Goal: Task Accomplishment & Management: Manage account settings

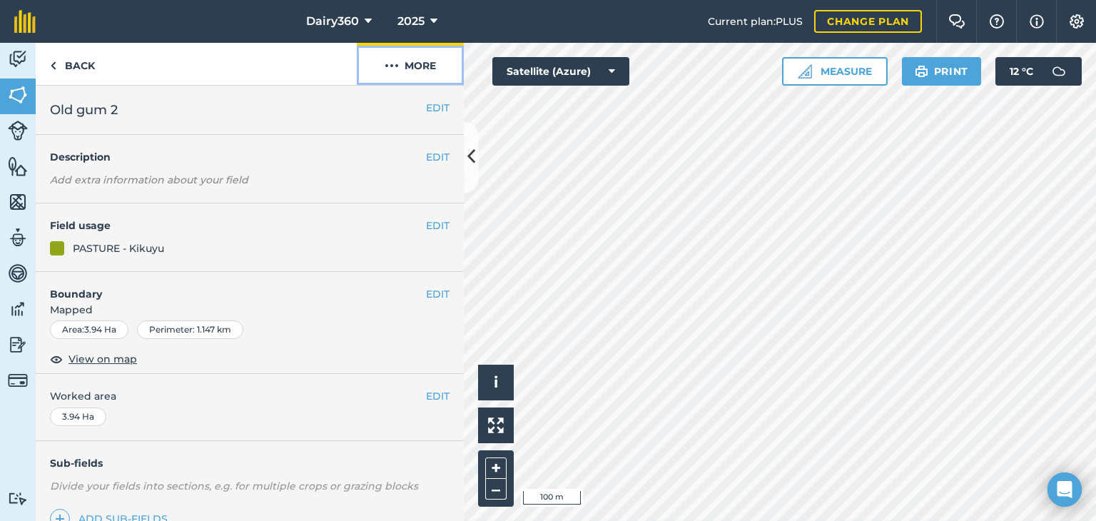
click at [388, 63] on img at bounding box center [392, 65] width 14 height 17
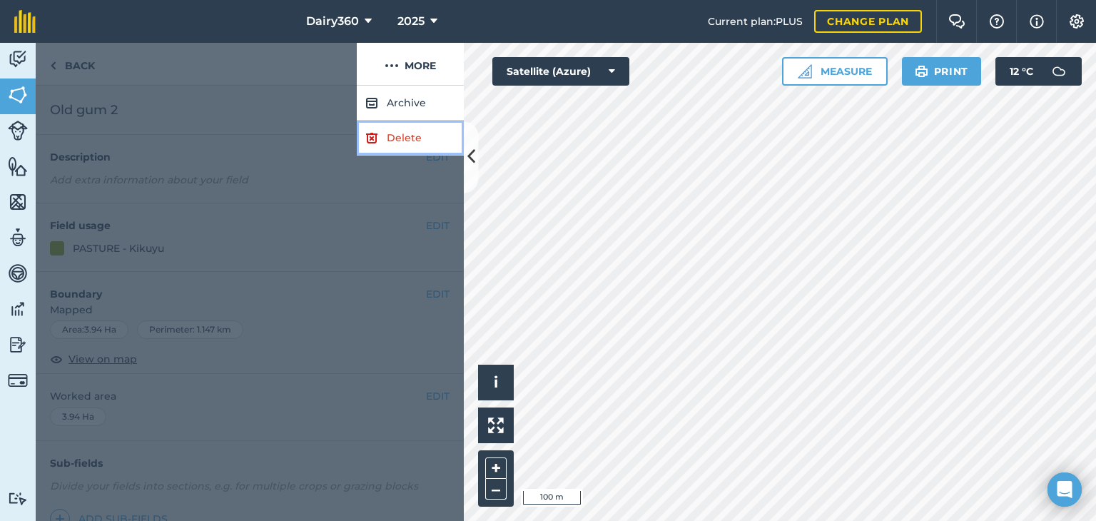
click at [399, 138] on link "Delete" at bounding box center [410, 138] width 107 height 35
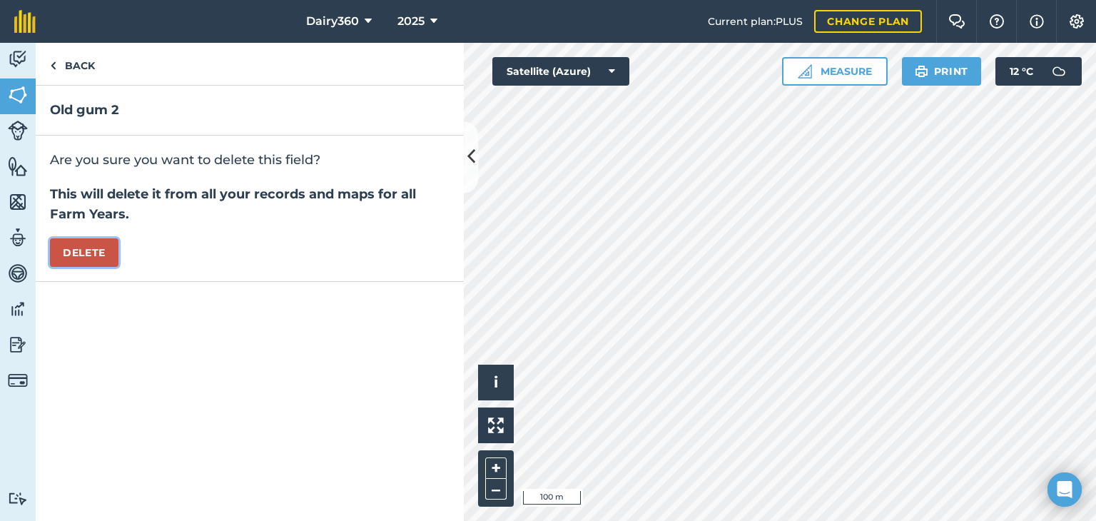
click at [94, 254] on button "Delete" at bounding box center [84, 252] width 69 height 29
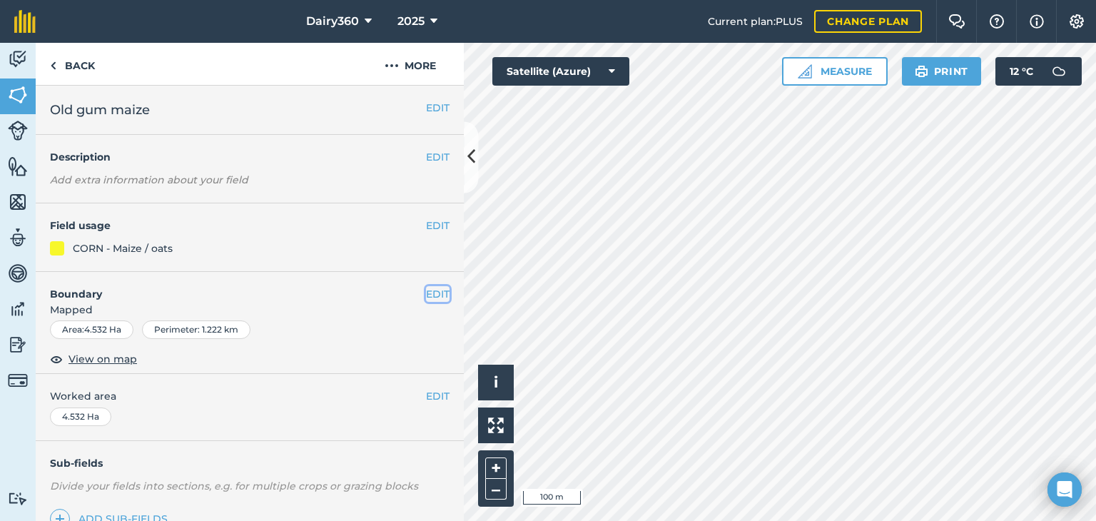
click at [426, 295] on button "EDIT" at bounding box center [438, 294] width 24 height 16
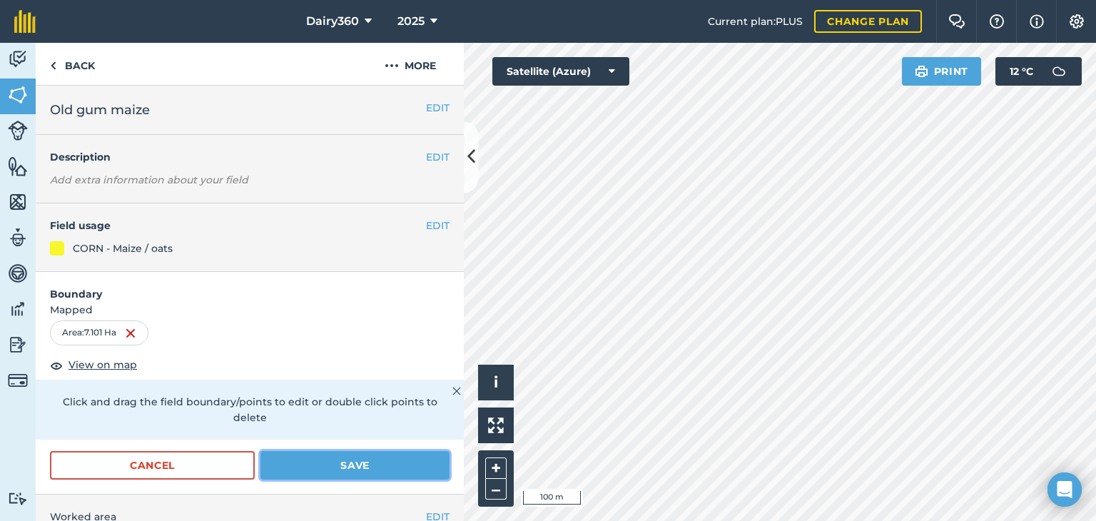
click at [323, 463] on button "Save" at bounding box center [354, 465] width 189 height 29
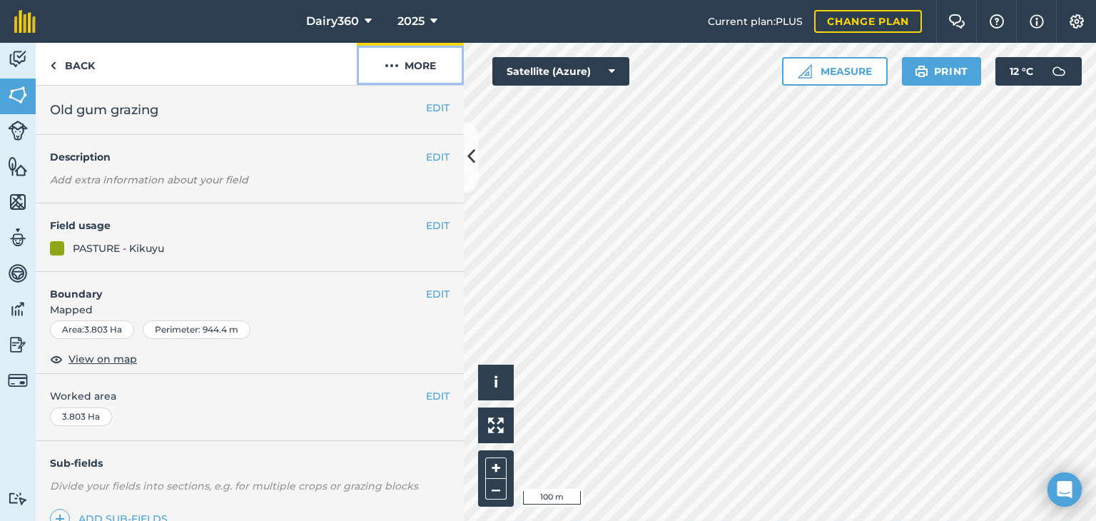
click at [394, 64] on img at bounding box center [392, 65] width 14 height 17
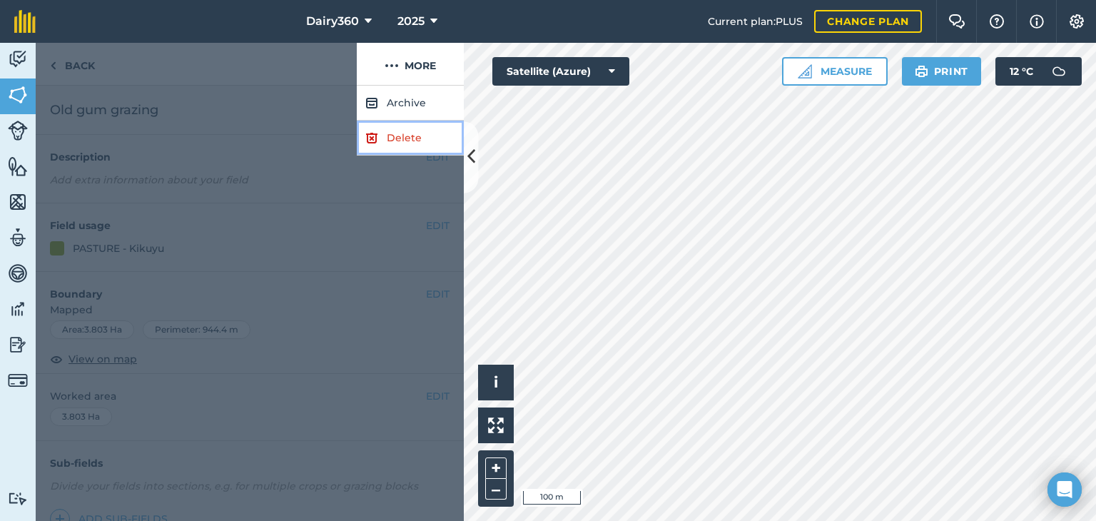
click at [385, 137] on link "Delete" at bounding box center [410, 138] width 107 height 35
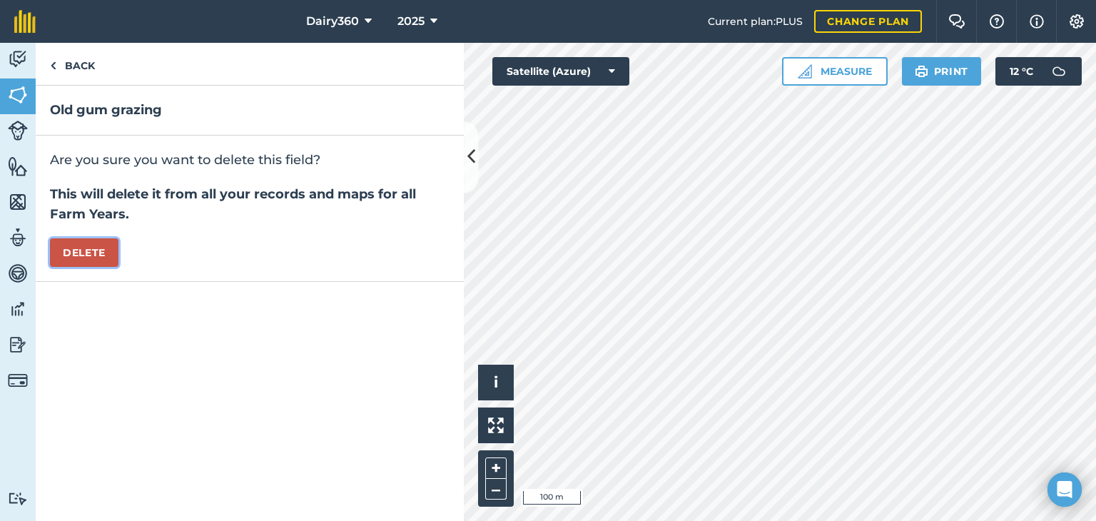
click at [101, 252] on button "Delete" at bounding box center [84, 252] width 69 height 29
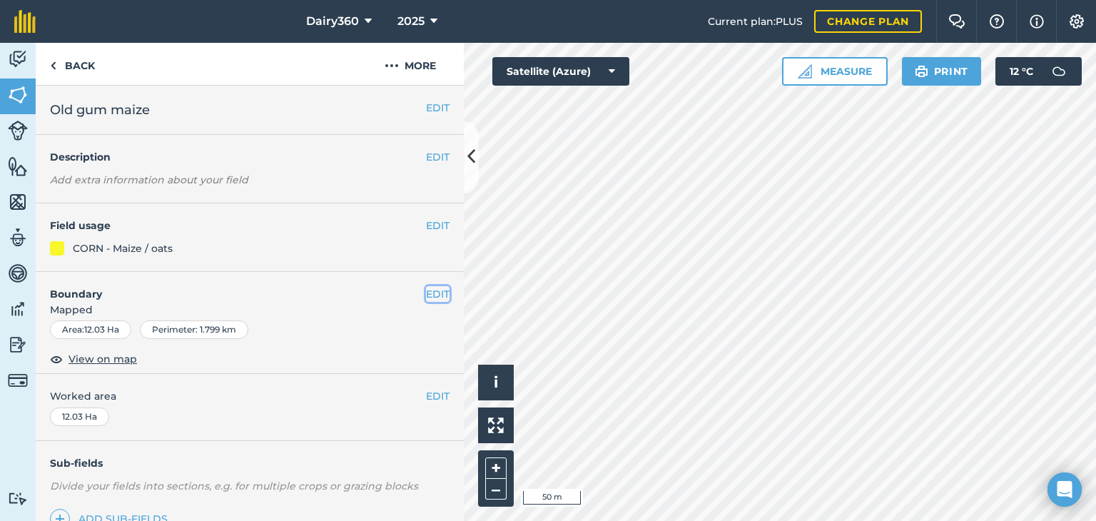
click at [426, 290] on button "EDIT" at bounding box center [438, 294] width 24 height 16
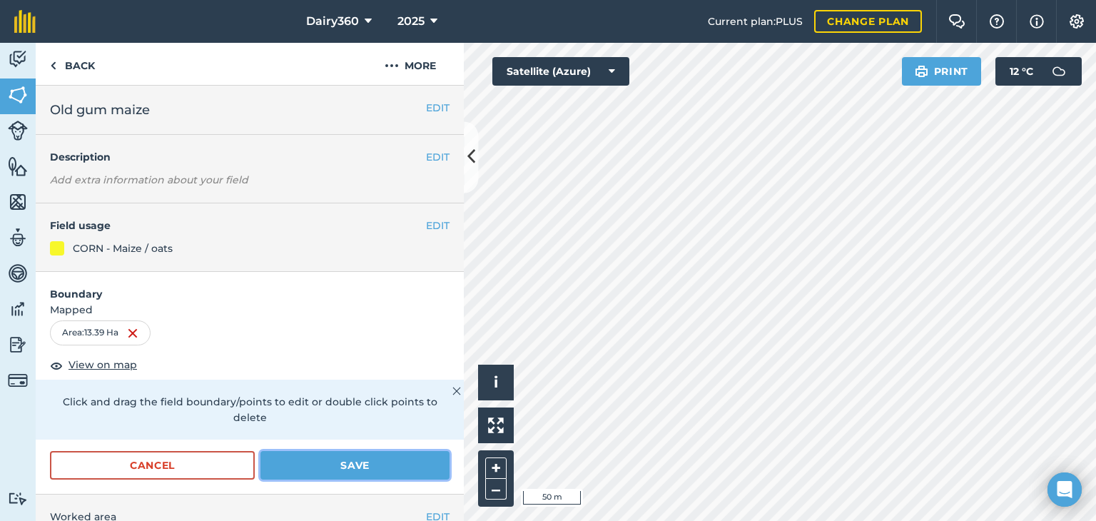
click at [345, 461] on button "Save" at bounding box center [354, 465] width 189 height 29
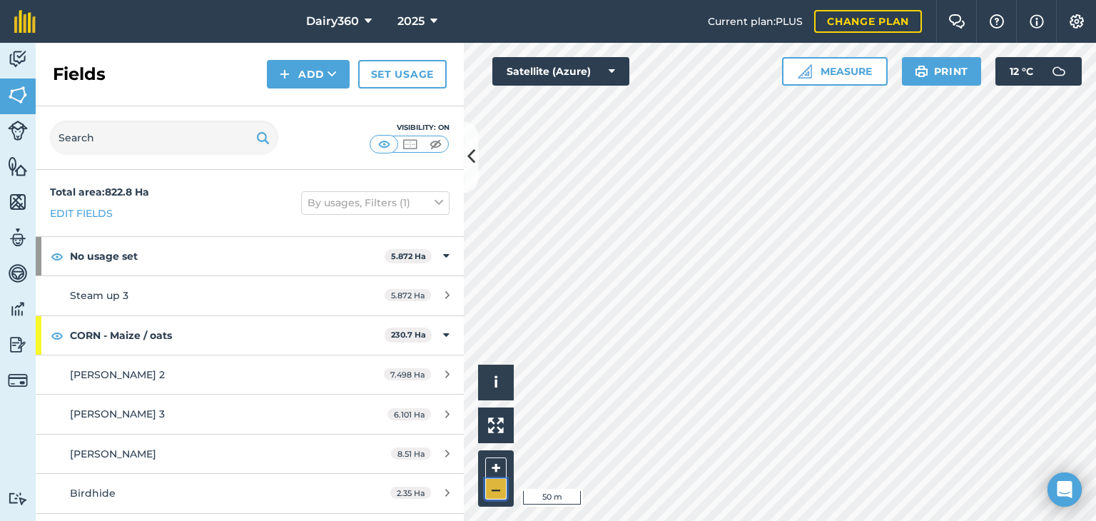
click at [491, 492] on button "–" at bounding box center [495, 489] width 21 height 21
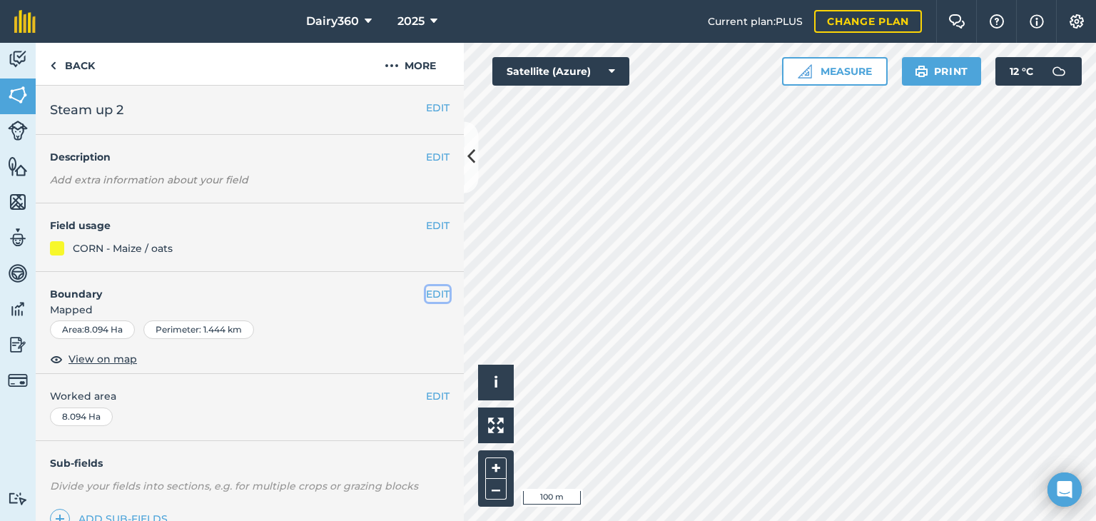
drag, startPoint x: 449, startPoint y: 255, endPoint x: 424, endPoint y: 292, distance: 44.7
click at [426, 292] on button "EDIT" at bounding box center [438, 294] width 24 height 16
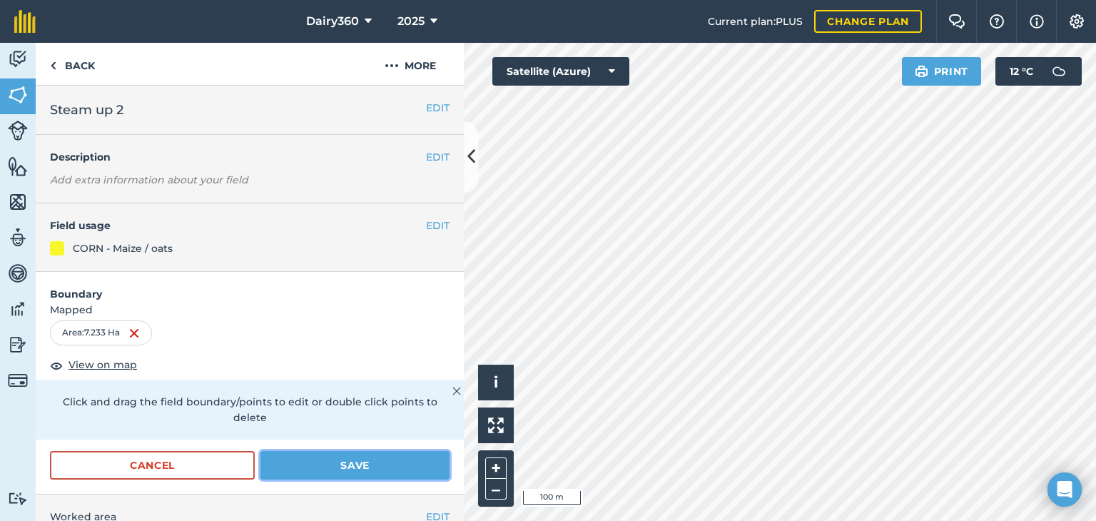
click at [357, 463] on button "Save" at bounding box center [354, 465] width 189 height 29
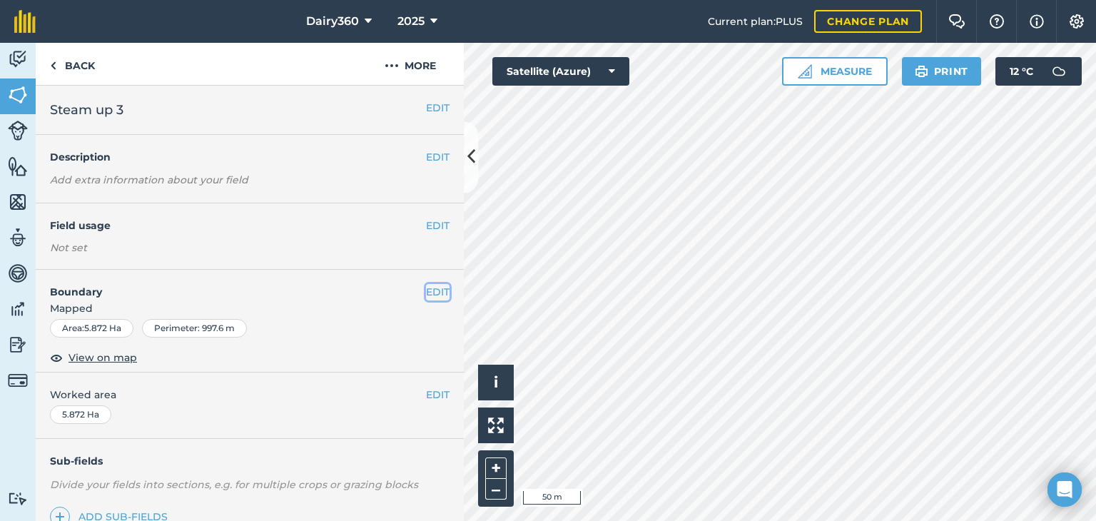
click at [426, 293] on button "EDIT" at bounding box center [438, 292] width 24 height 16
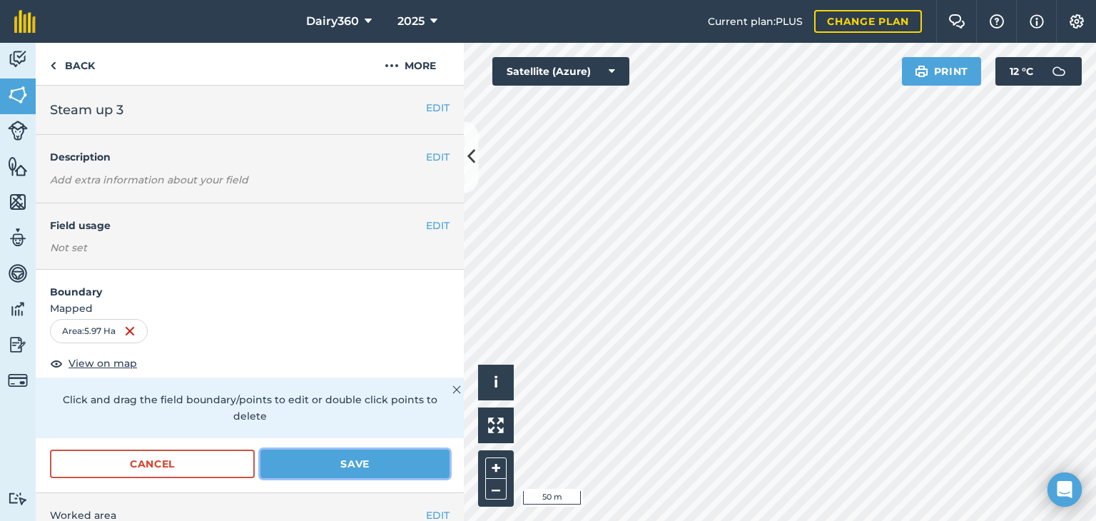
click at [315, 465] on button "Save" at bounding box center [354, 464] width 189 height 29
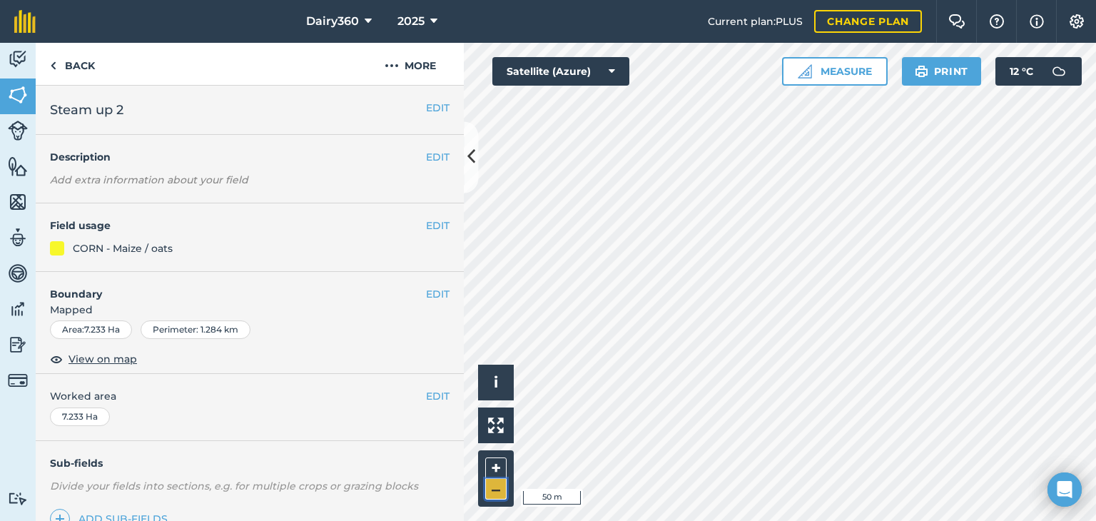
click at [494, 487] on button "–" at bounding box center [495, 489] width 21 height 21
click at [390, 65] on img at bounding box center [392, 65] width 14 height 17
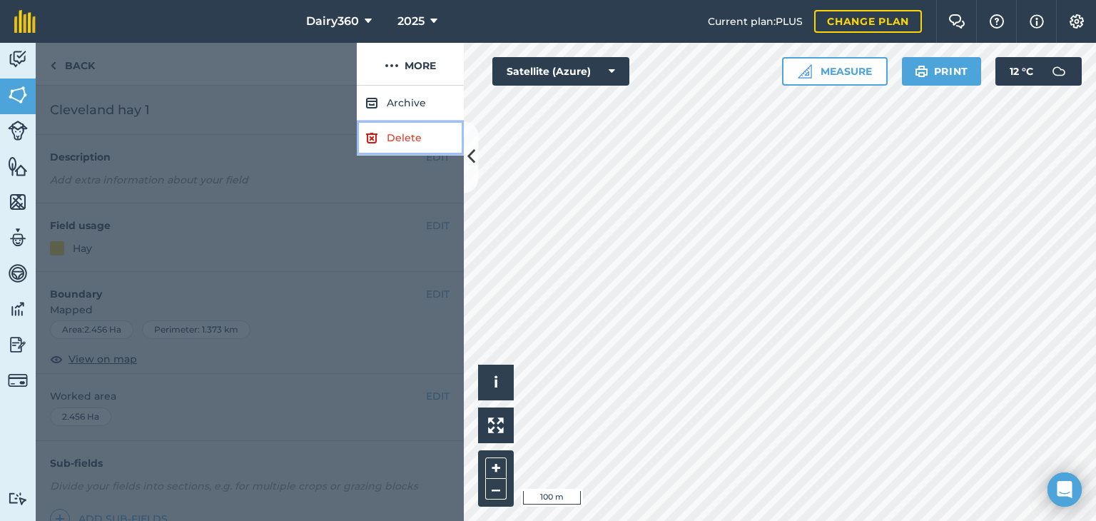
click at [387, 138] on link "Delete" at bounding box center [410, 138] width 107 height 35
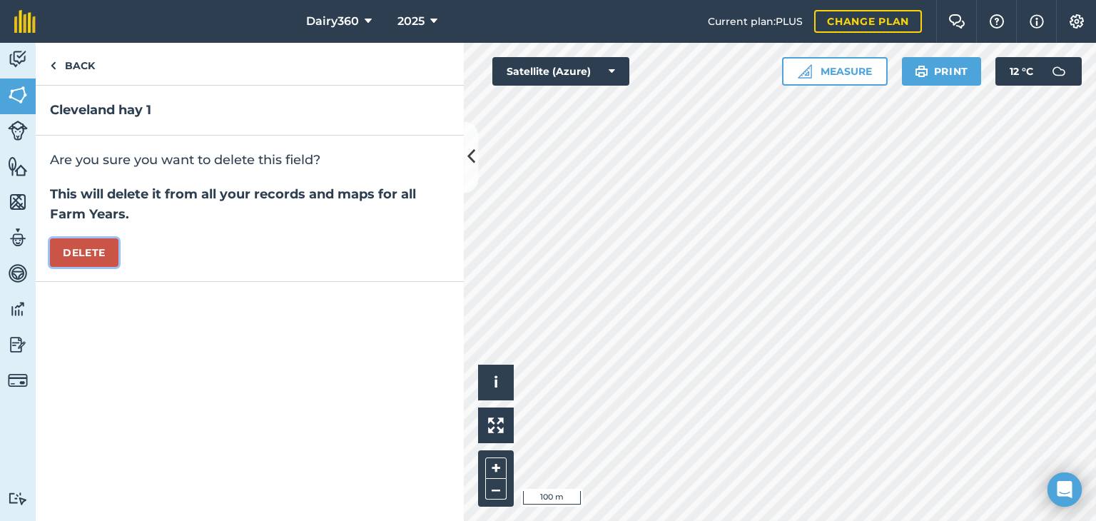
click at [86, 259] on button "Delete" at bounding box center [84, 252] width 69 height 29
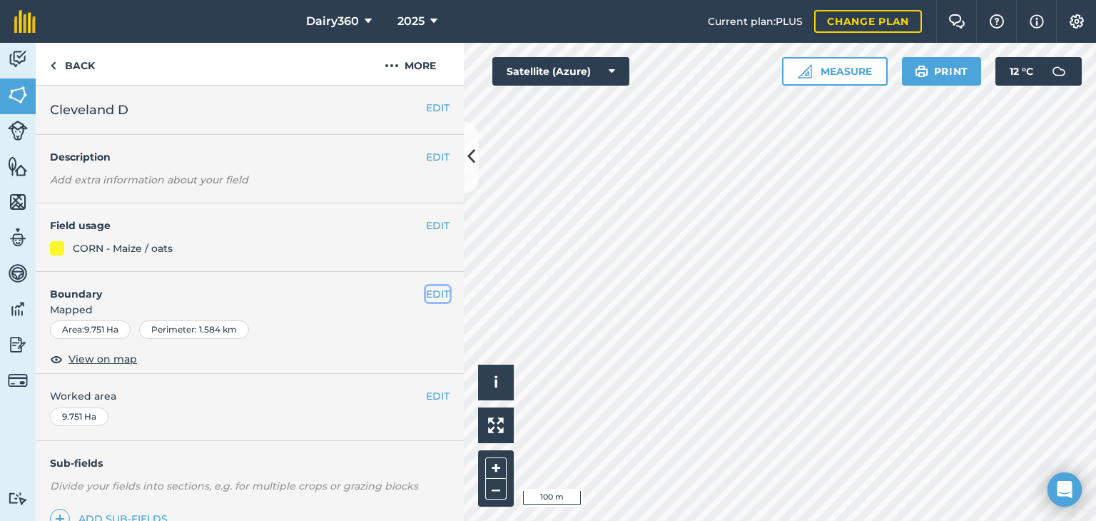
click at [426, 295] on button "EDIT" at bounding box center [438, 294] width 24 height 16
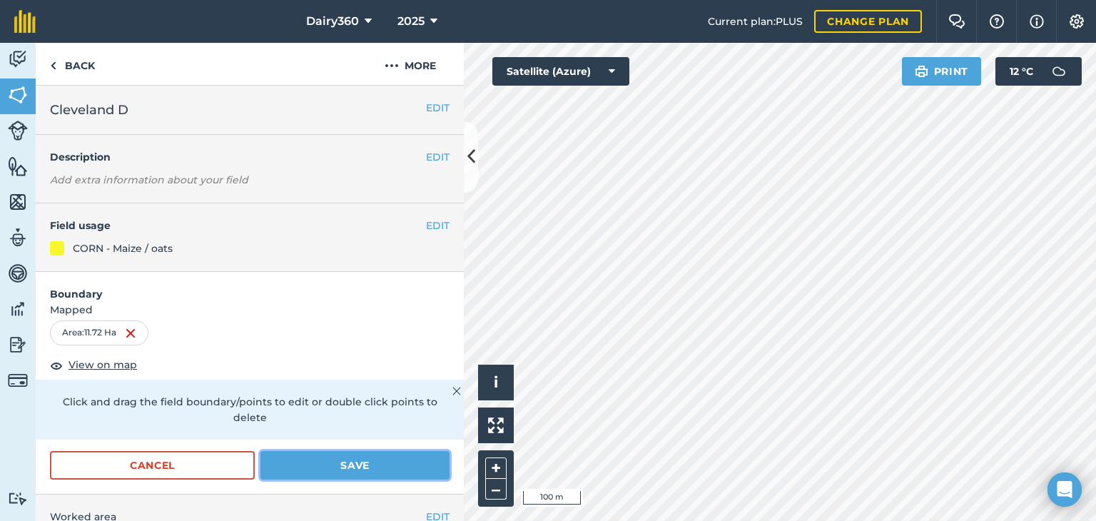
click at [333, 462] on button "Save" at bounding box center [354, 465] width 189 height 29
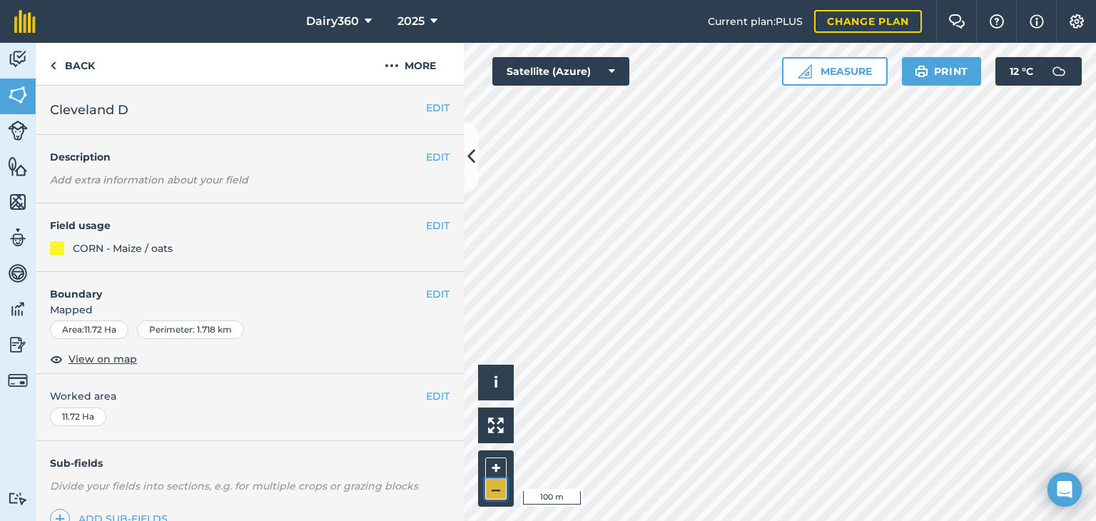
click at [494, 494] on button "–" at bounding box center [495, 489] width 21 height 21
click at [498, 490] on button "–" at bounding box center [495, 489] width 21 height 21
click at [429, 225] on button "EDIT" at bounding box center [438, 226] width 24 height 16
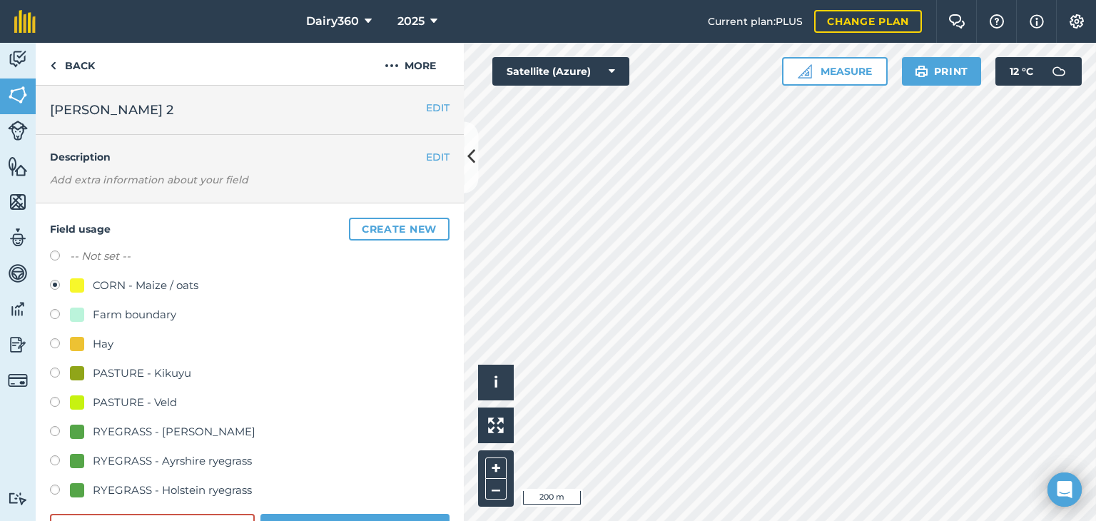
click at [52, 371] on label at bounding box center [60, 374] width 20 height 14
radio input "true"
radio input "false"
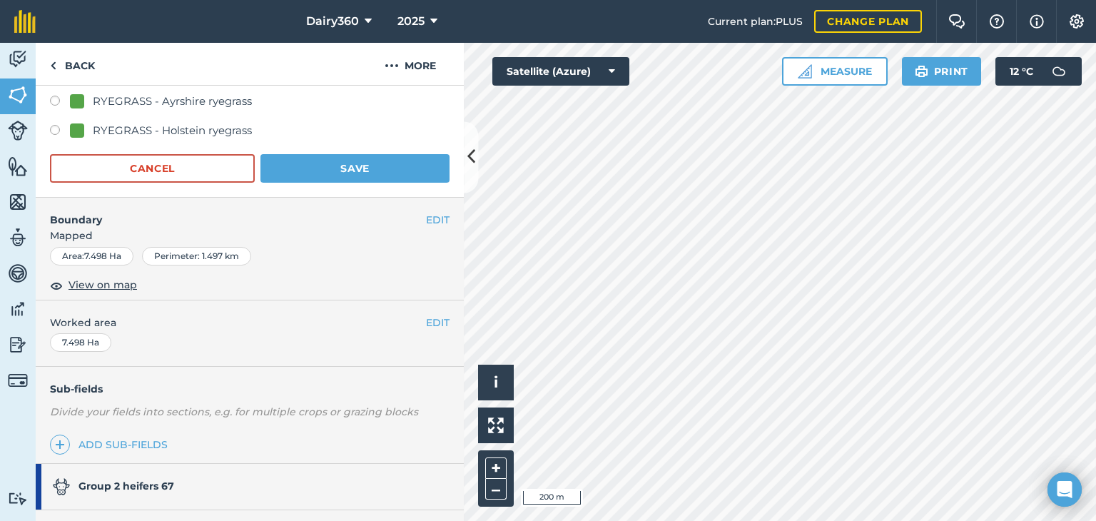
scroll to position [357, 0]
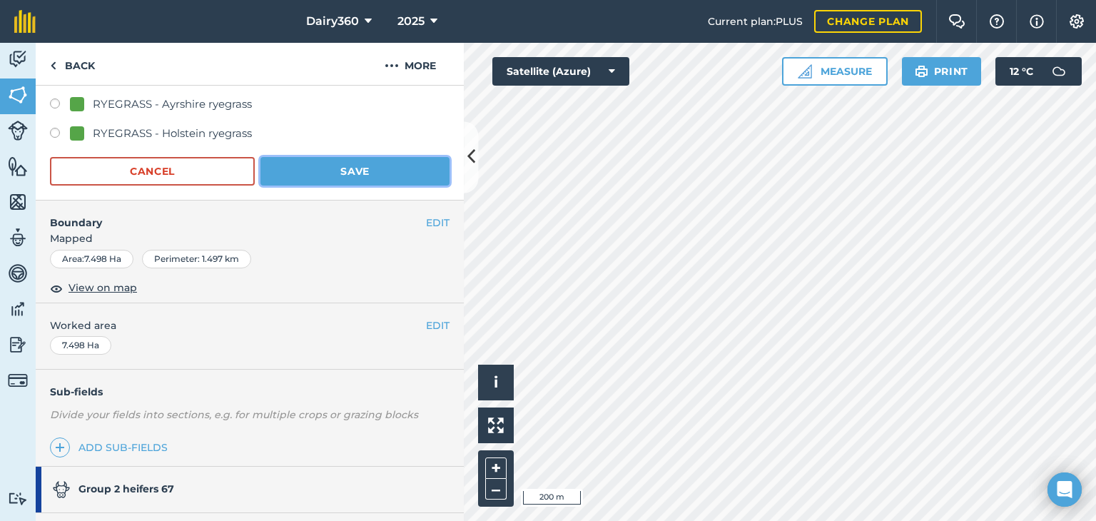
click at [402, 176] on button "Save" at bounding box center [354, 171] width 189 height 29
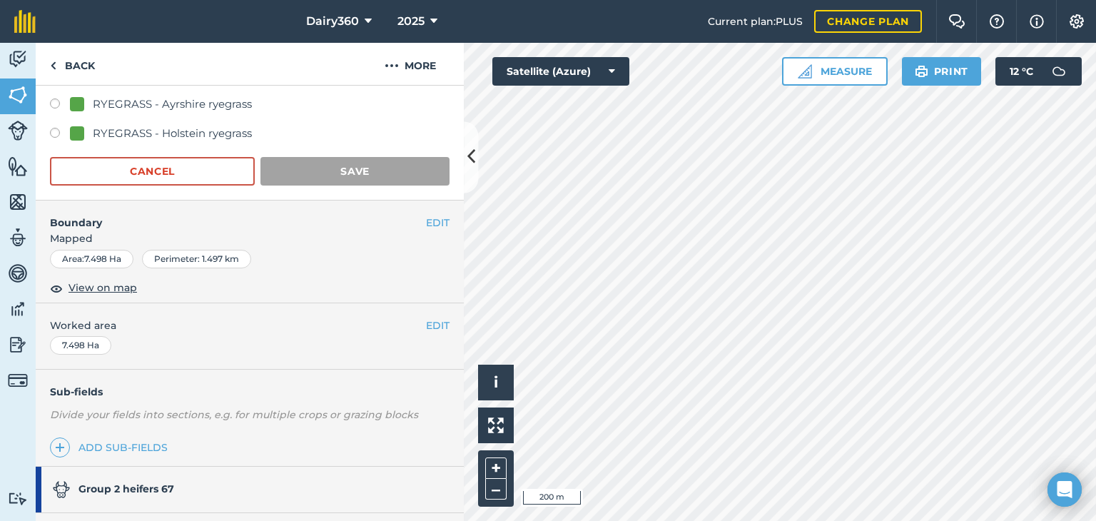
scroll to position [235, 0]
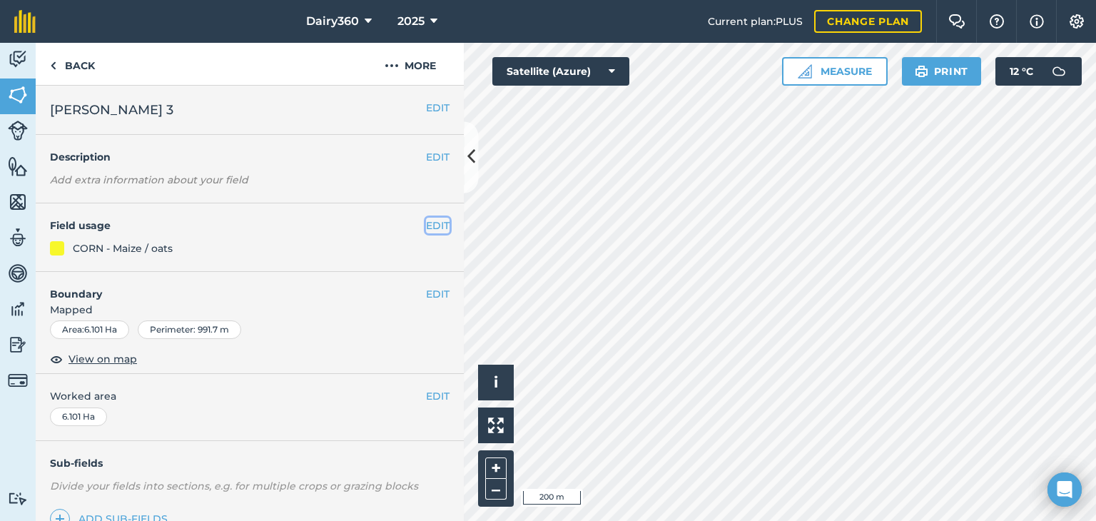
click at [428, 225] on button "EDIT" at bounding box center [438, 226] width 24 height 16
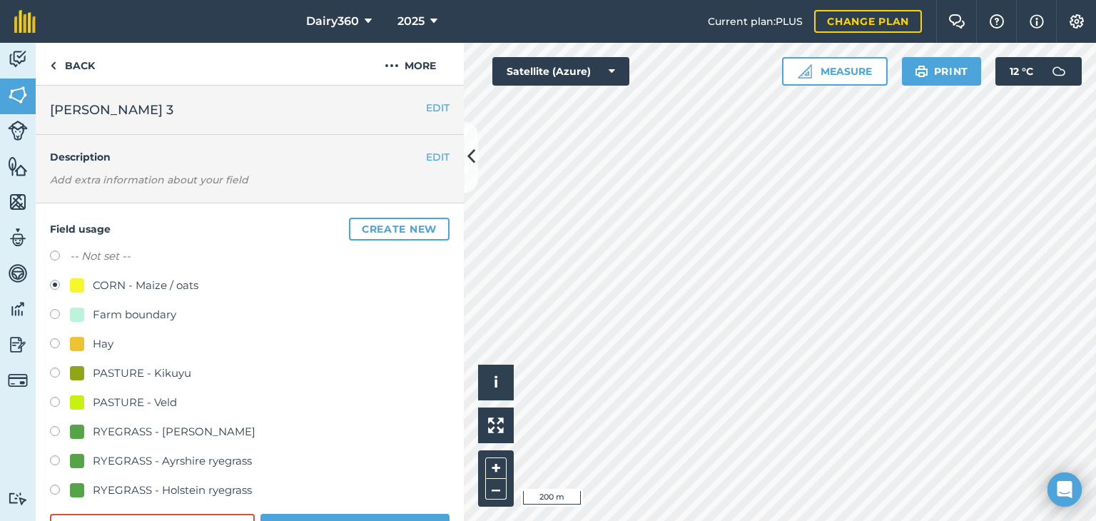
click at [54, 370] on label at bounding box center [60, 374] width 20 height 14
radio input "true"
radio input "false"
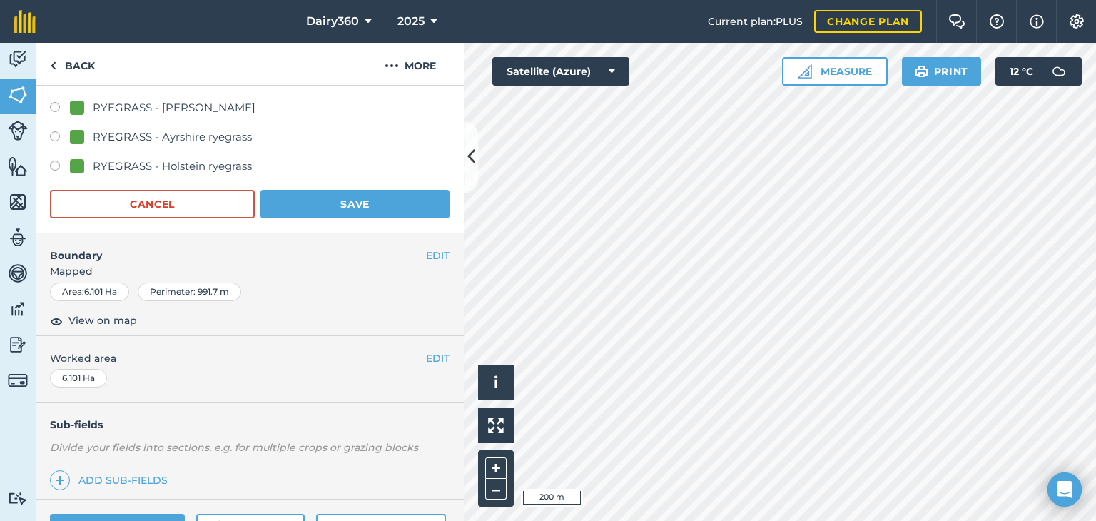
scroll to position [325, 0]
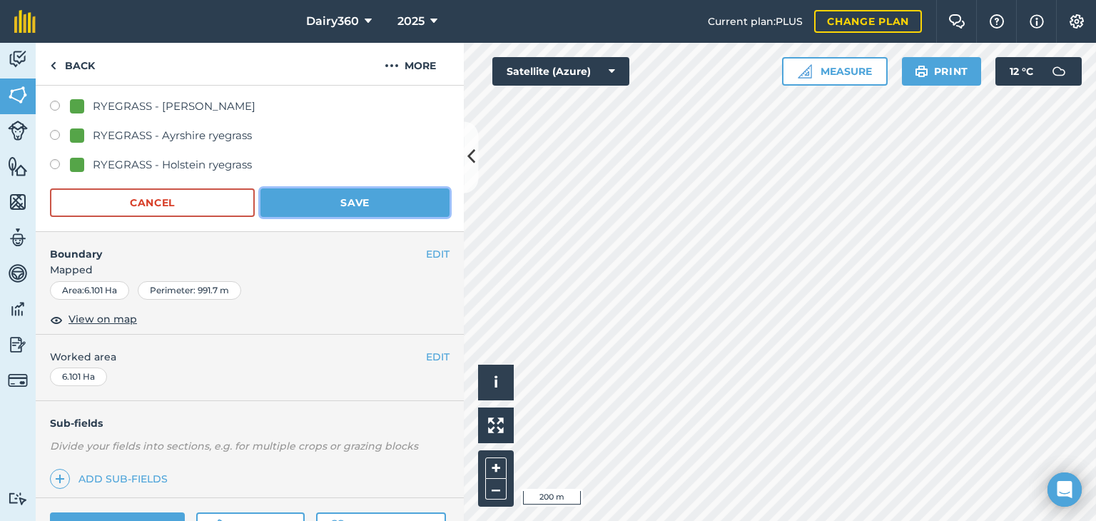
click at [395, 206] on button "Save" at bounding box center [354, 202] width 189 height 29
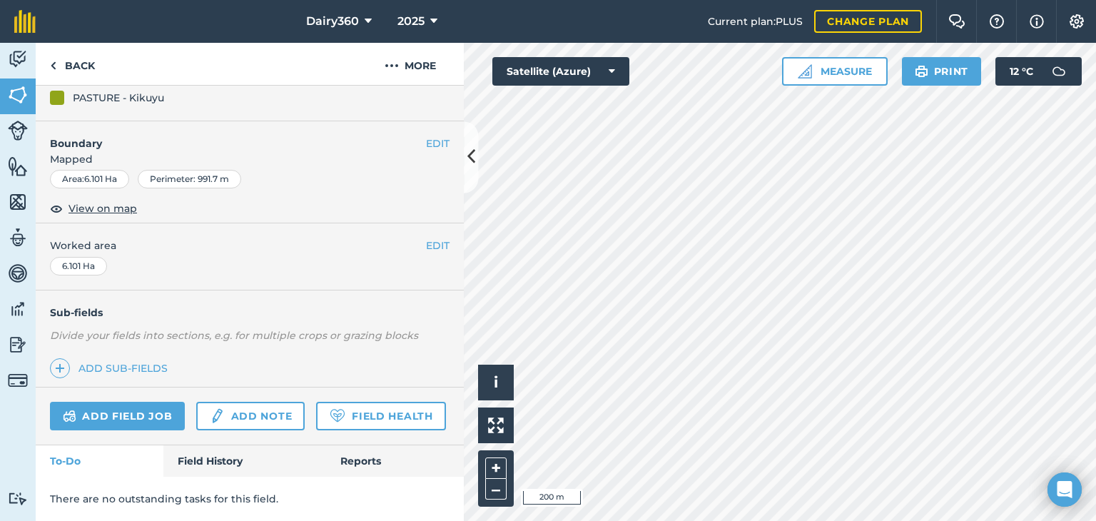
scroll to position [188, 0]
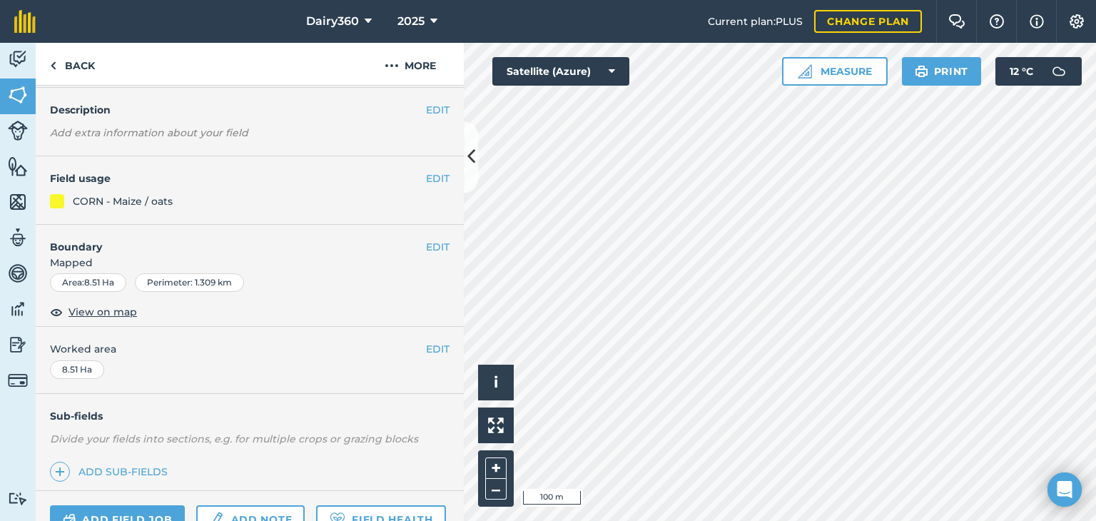
scroll to position [46, 0]
click at [426, 248] on button "EDIT" at bounding box center [438, 248] width 24 height 16
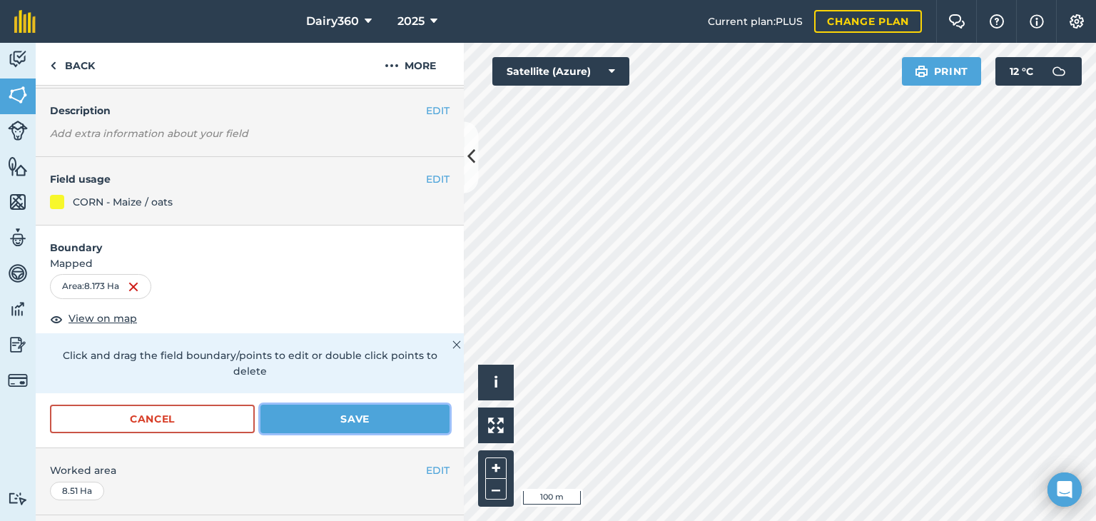
click at [363, 417] on button "Save" at bounding box center [354, 419] width 189 height 29
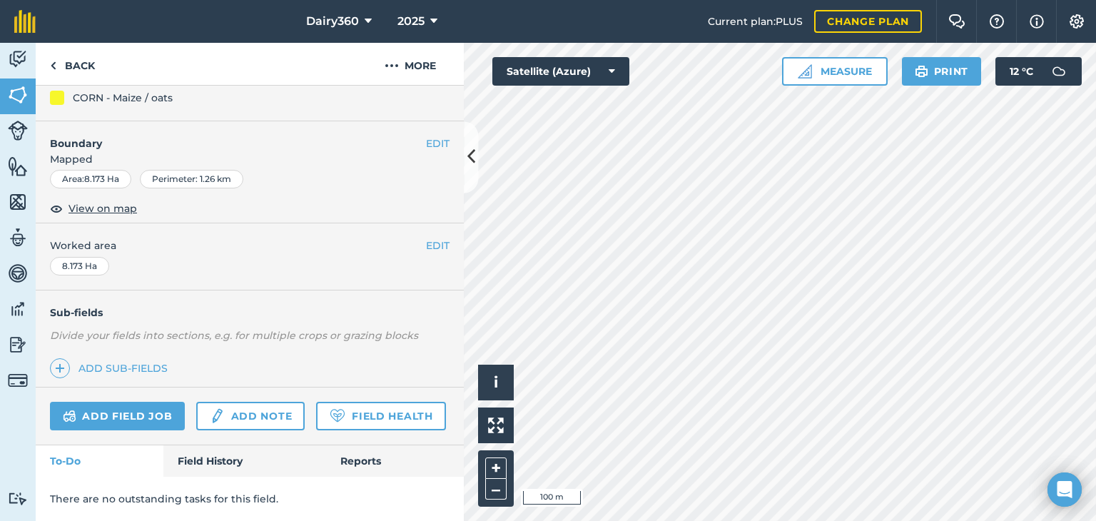
scroll to position [0, 0]
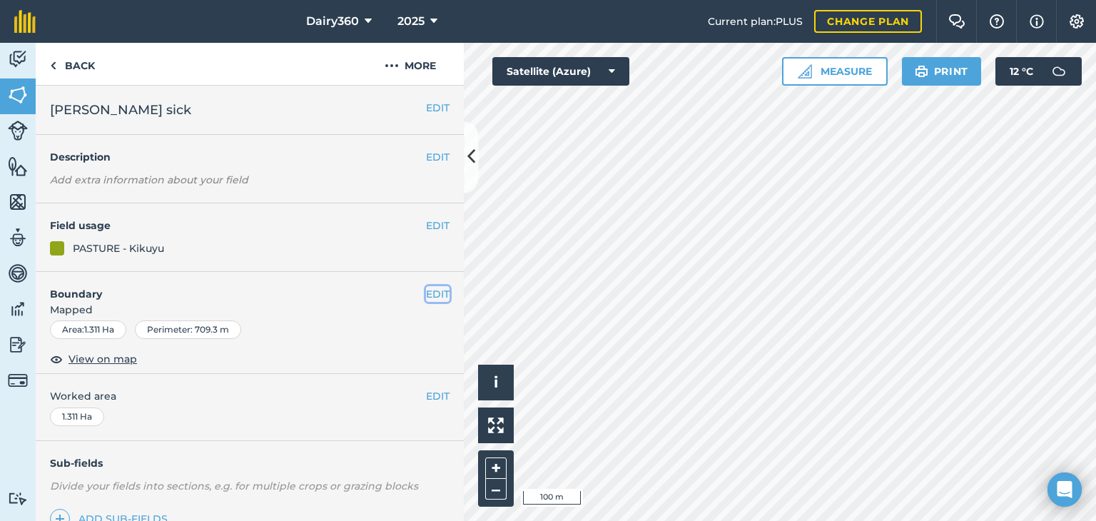
click at [426, 290] on button "EDIT" at bounding box center [438, 294] width 24 height 16
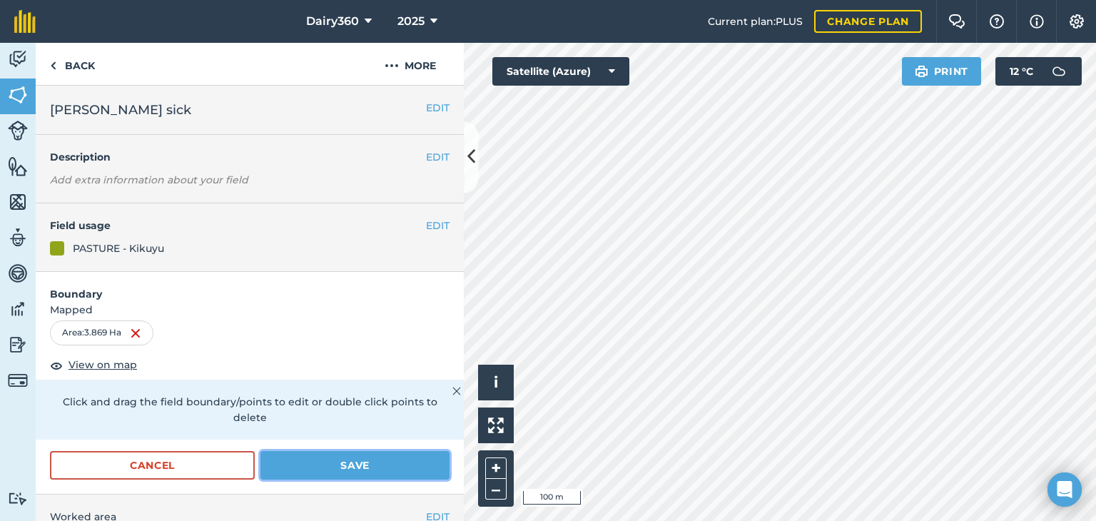
click at [323, 463] on button "Save" at bounding box center [354, 465] width 189 height 29
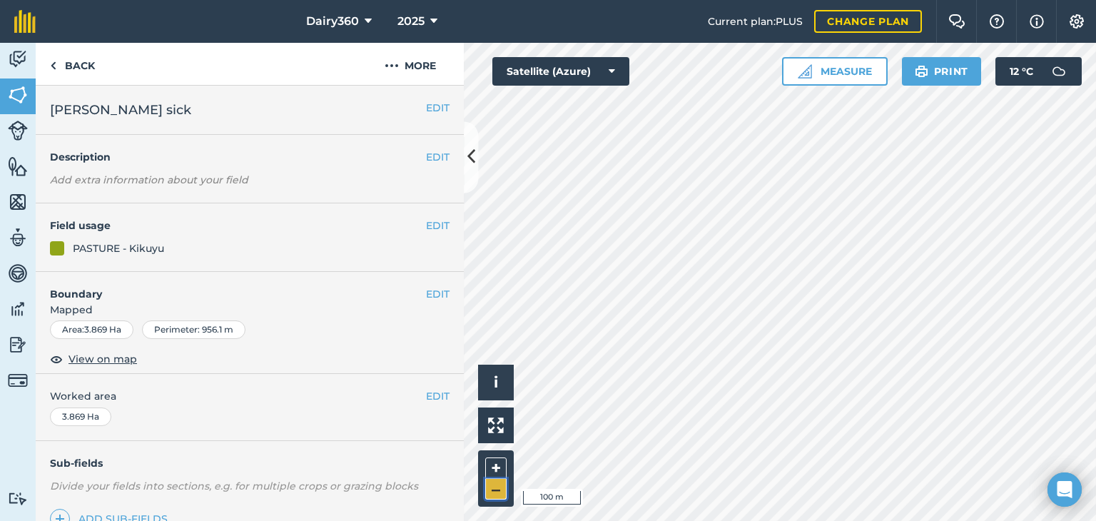
click at [492, 490] on button "–" at bounding box center [495, 489] width 21 height 21
click at [426, 225] on button "EDIT" at bounding box center [438, 226] width 24 height 16
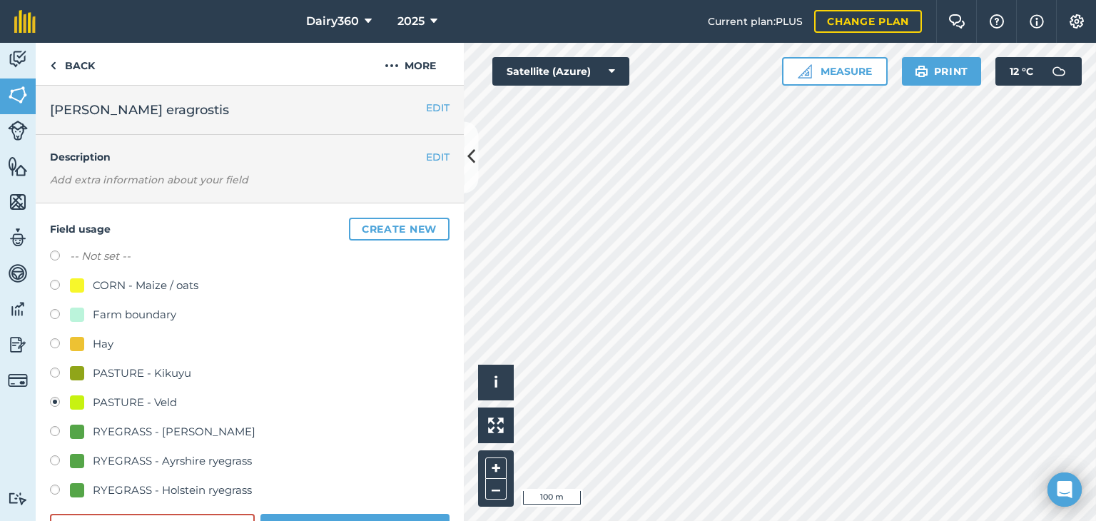
click at [54, 283] on label at bounding box center [60, 287] width 20 height 14
radio input "true"
radio input "false"
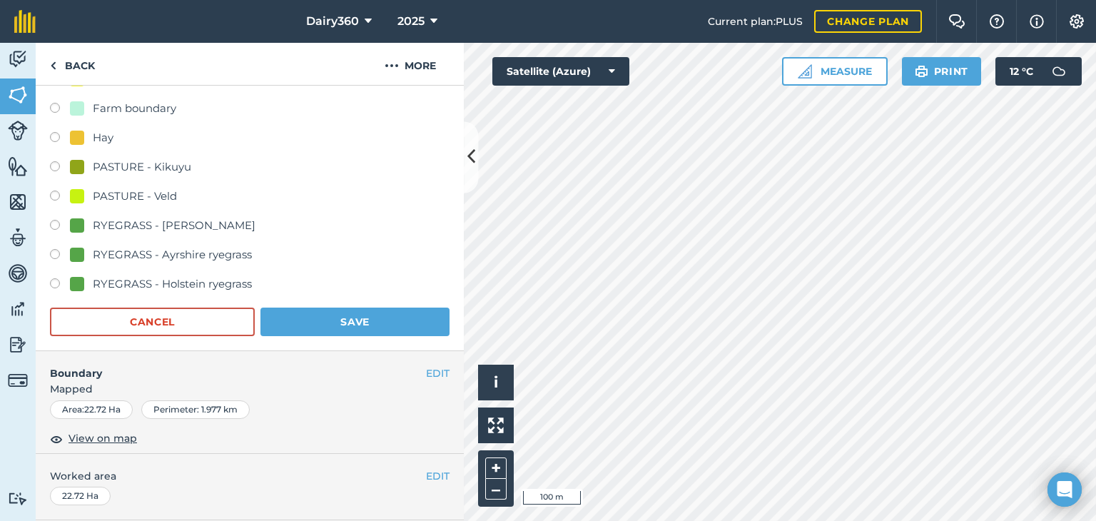
scroll to position [210, 0]
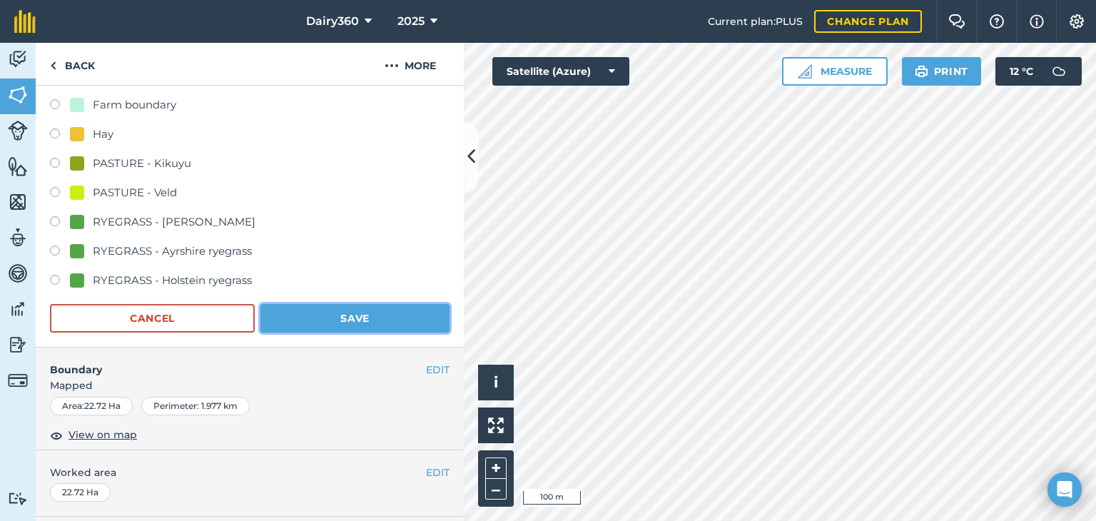
click at [357, 324] on button "Save" at bounding box center [354, 318] width 189 height 29
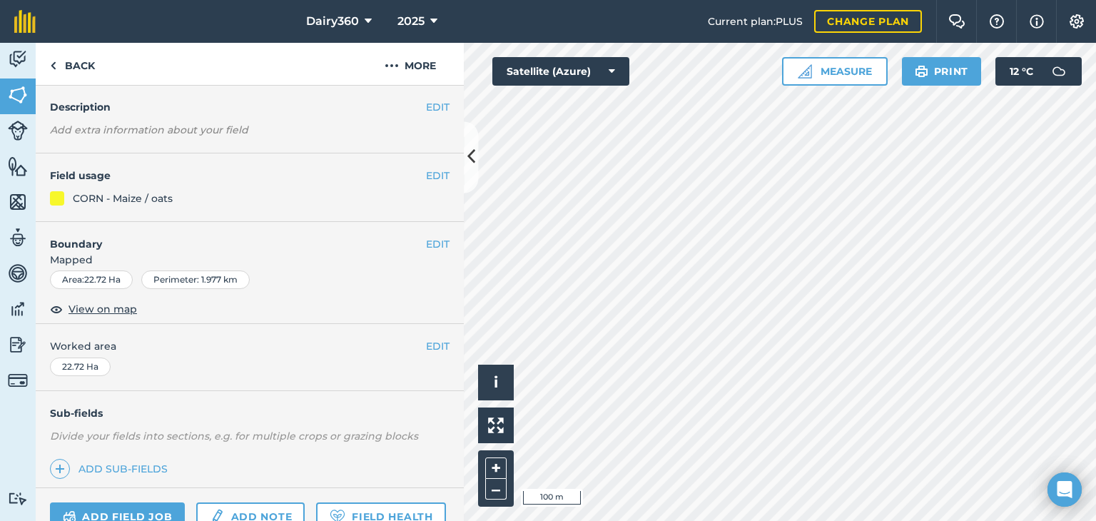
scroll to position [53, 0]
click at [426, 243] on button "EDIT" at bounding box center [438, 241] width 24 height 16
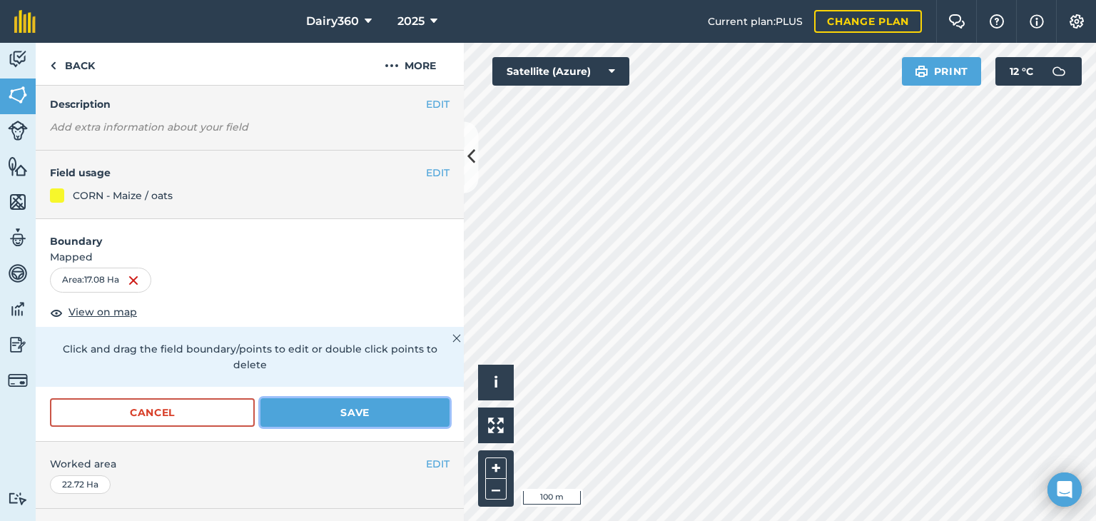
click at [409, 413] on button "Save" at bounding box center [354, 412] width 189 height 29
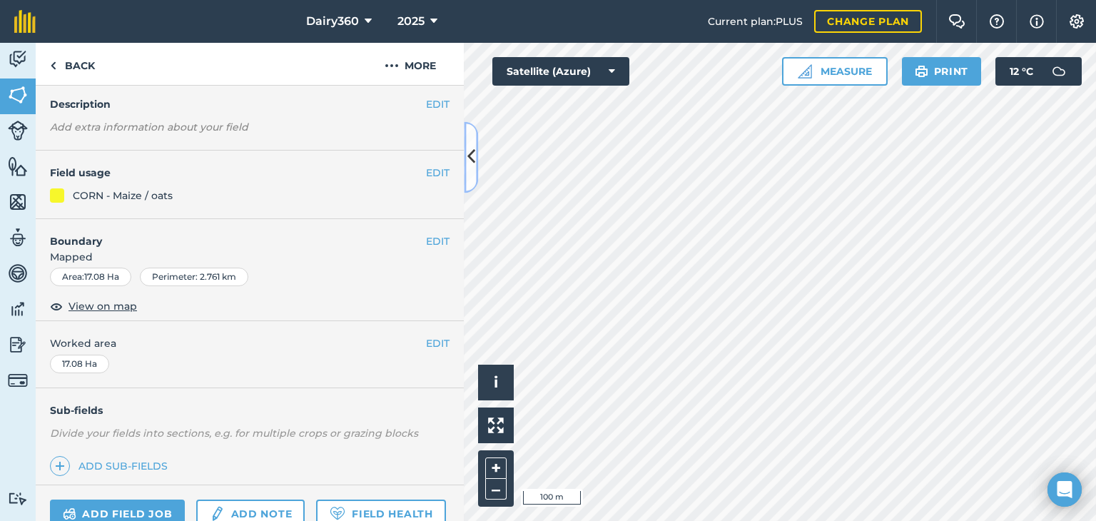
click at [467, 161] on icon at bounding box center [471, 157] width 8 height 25
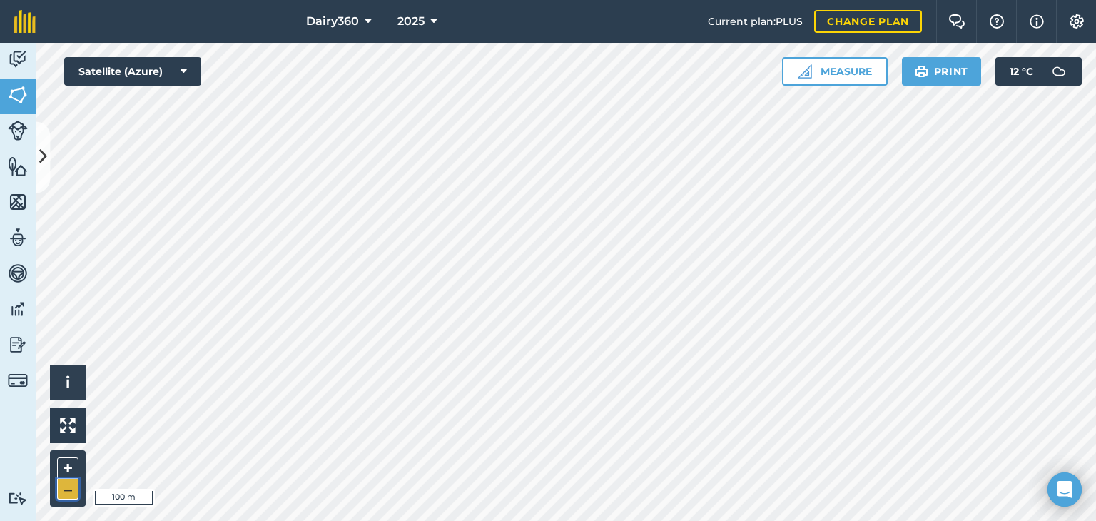
click at [70, 493] on button "–" at bounding box center [67, 489] width 21 height 21
click at [12, 343] on img at bounding box center [18, 344] width 20 height 21
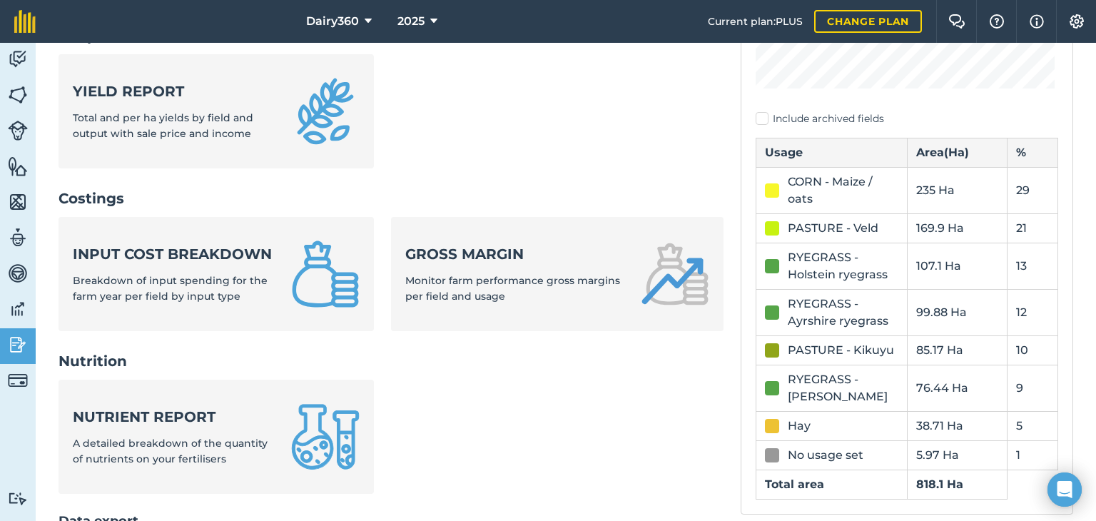
scroll to position [395, 0]
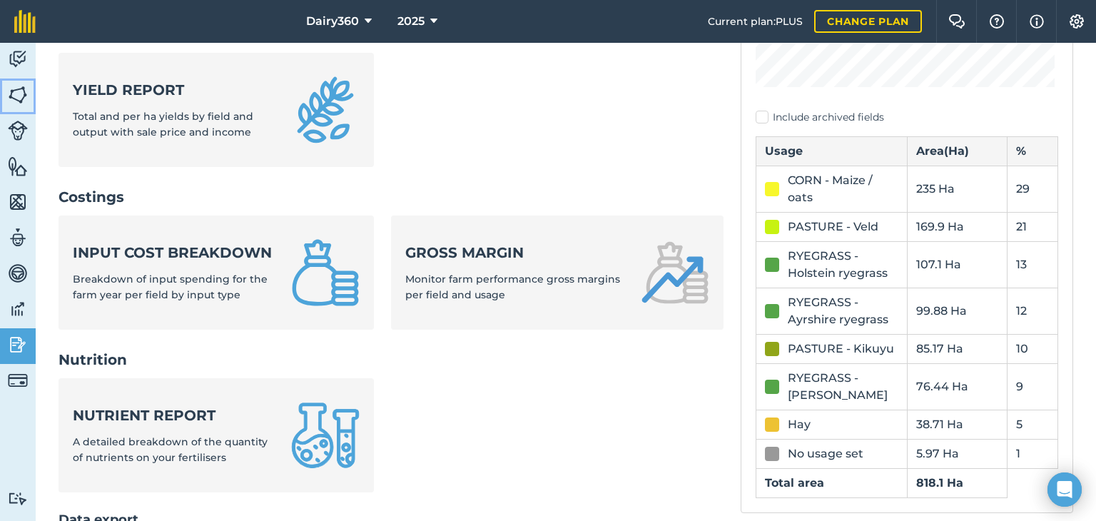
click at [9, 91] on img at bounding box center [18, 94] width 20 height 21
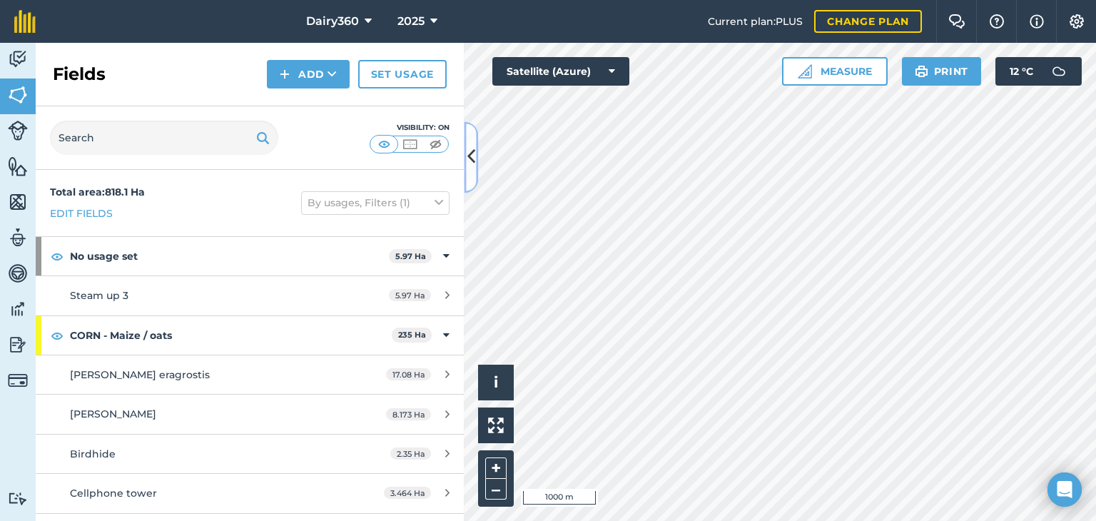
click at [465, 162] on button at bounding box center [471, 156] width 14 height 71
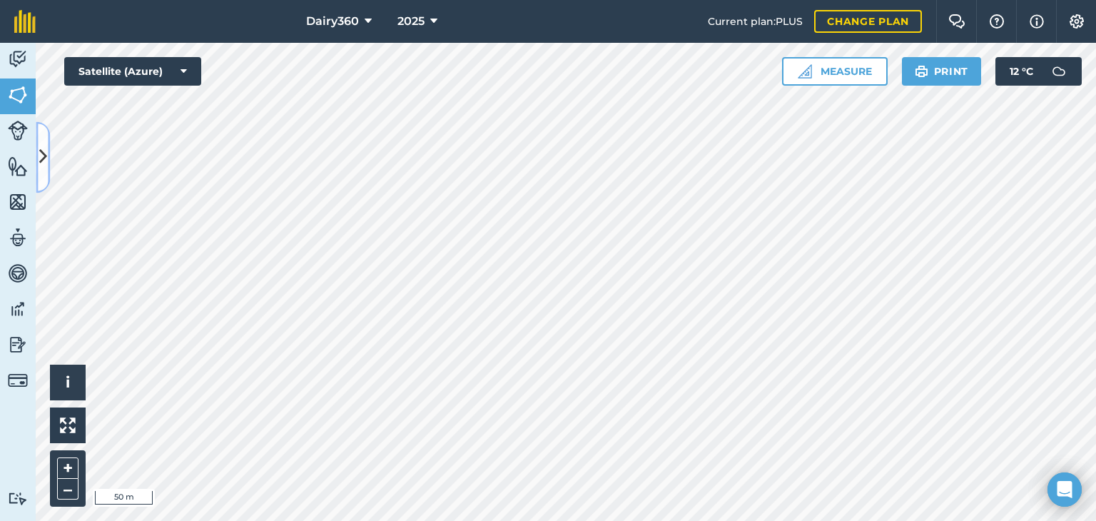
click at [41, 161] on icon at bounding box center [43, 157] width 8 height 25
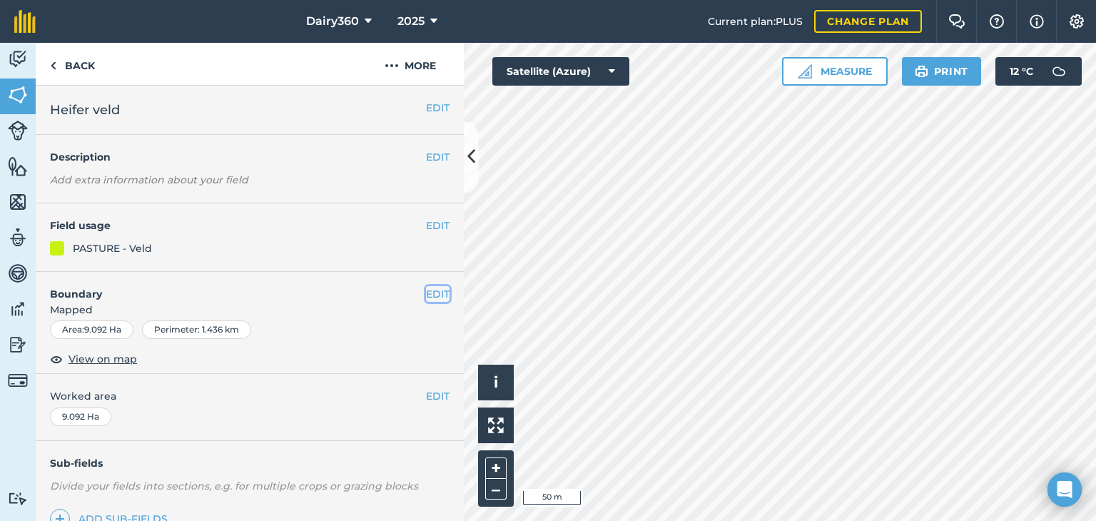
click at [429, 291] on button "EDIT" at bounding box center [438, 294] width 24 height 16
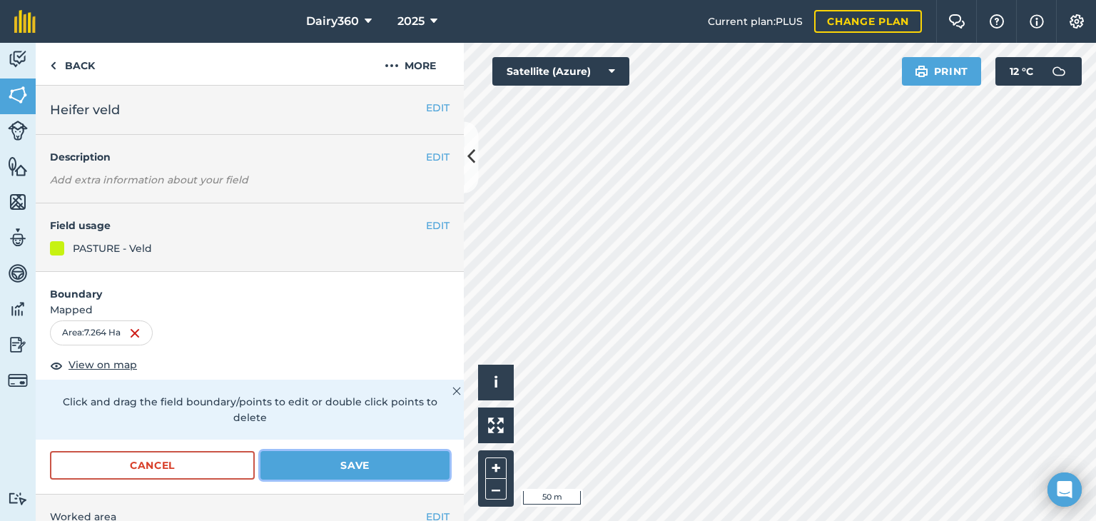
click at [384, 467] on button "Save" at bounding box center [354, 465] width 189 height 29
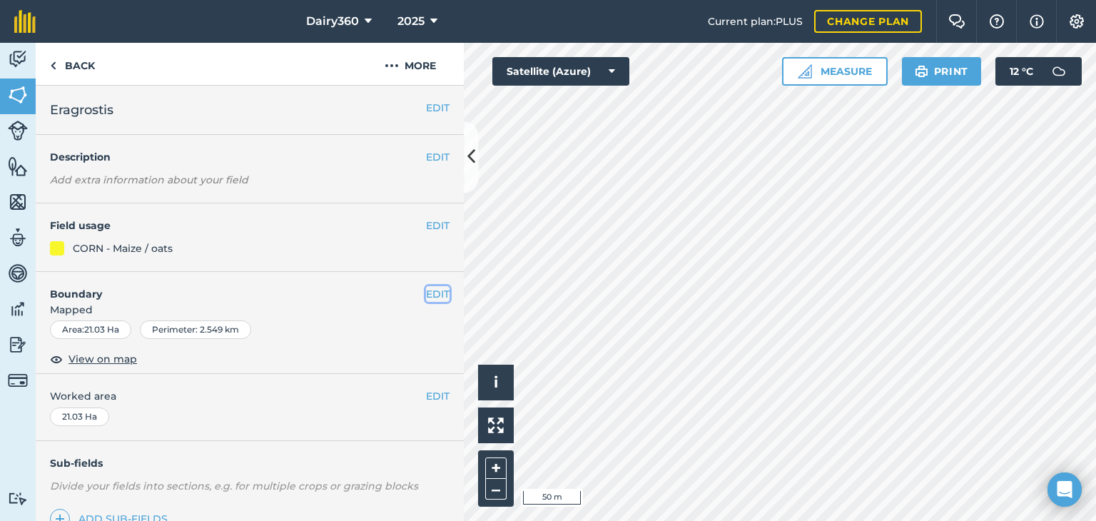
click at [426, 297] on button "EDIT" at bounding box center [438, 294] width 24 height 16
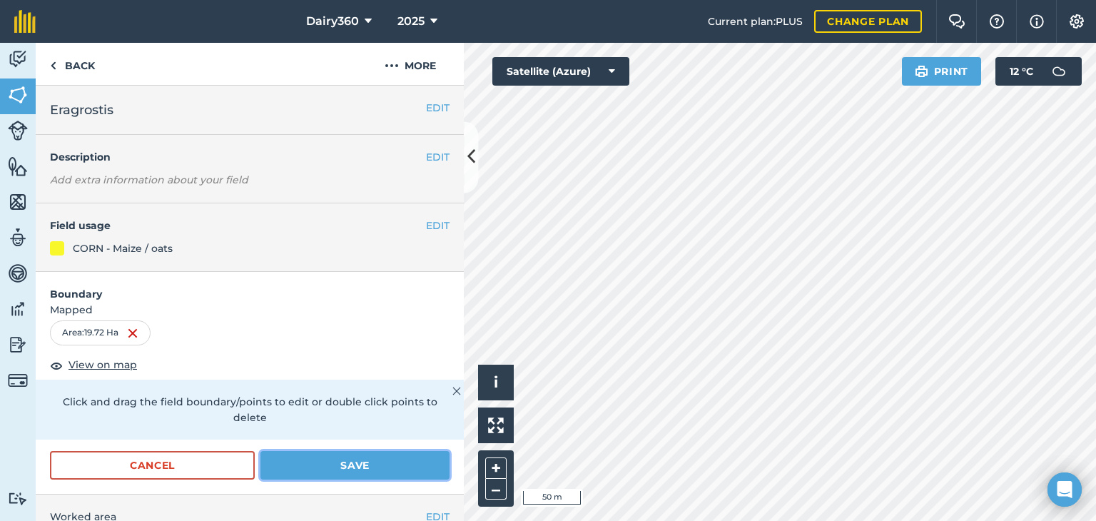
click at [331, 464] on button "Save" at bounding box center [354, 465] width 189 height 29
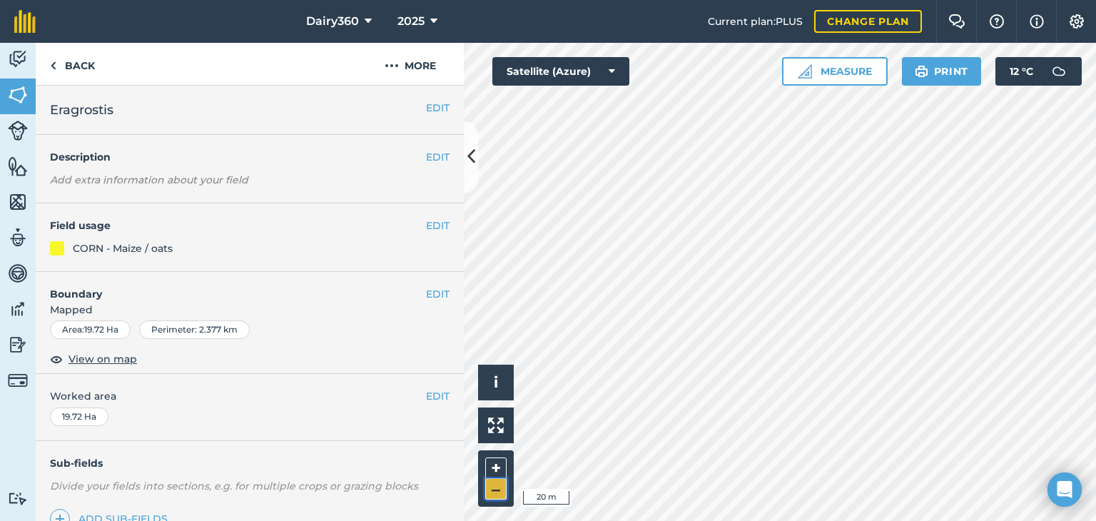
click at [499, 489] on button "–" at bounding box center [495, 489] width 21 height 21
click at [19, 55] on img at bounding box center [18, 59] width 20 height 21
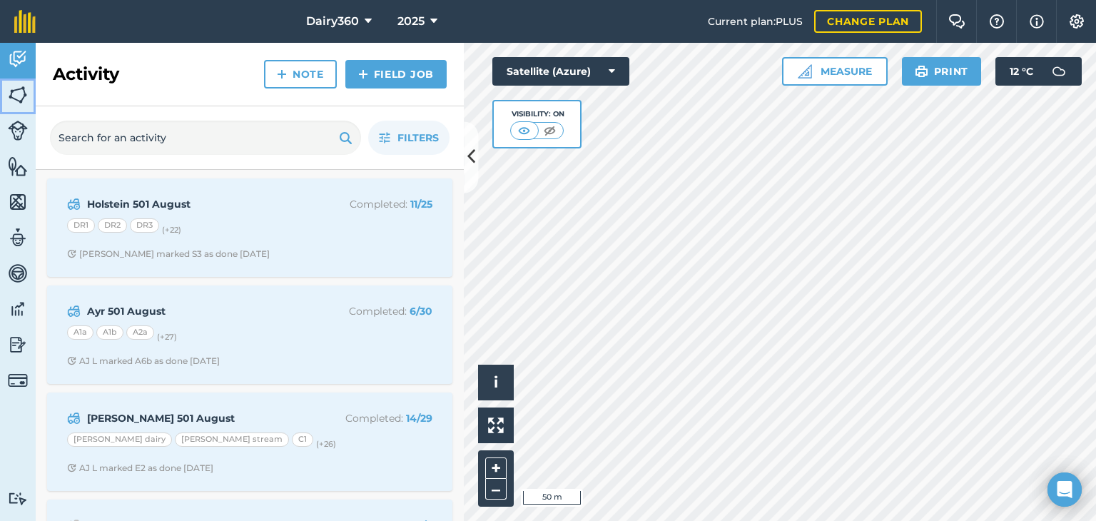
click at [16, 94] on img at bounding box center [18, 94] width 20 height 21
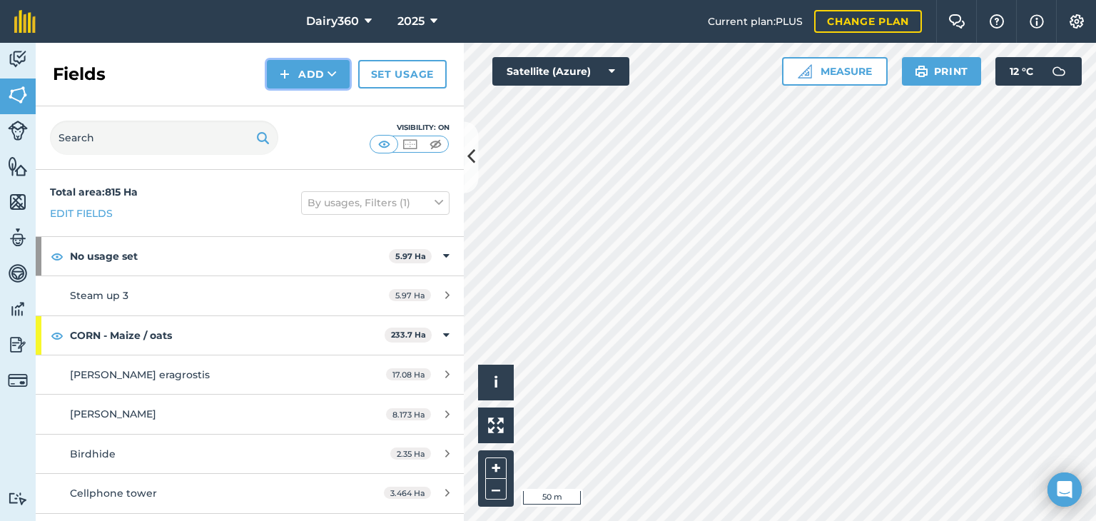
click at [284, 72] on img at bounding box center [285, 74] width 10 height 17
click at [300, 106] on link "Draw" at bounding box center [308, 106] width 78 height 31
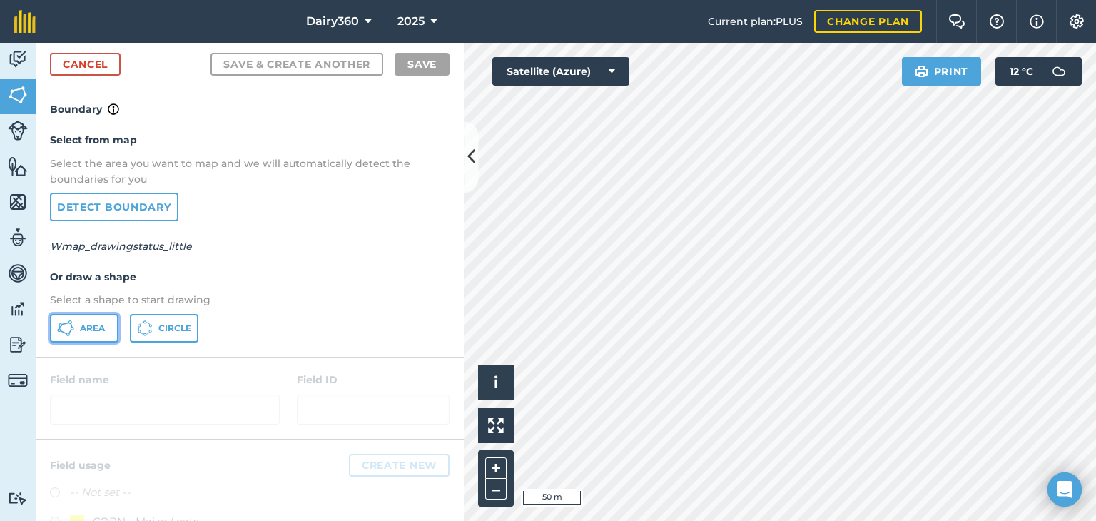
click at [80, 326] on span "Area" at bounding box center [92, 328] width 25 height 11
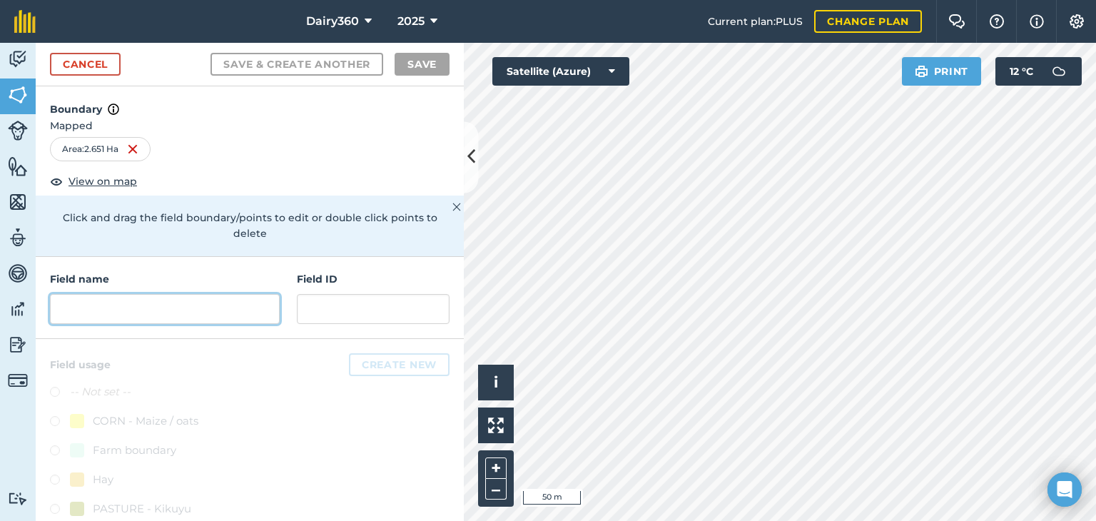
click at [100, 303] on input "text" at bounding box center [165, 309] width 230 height 30
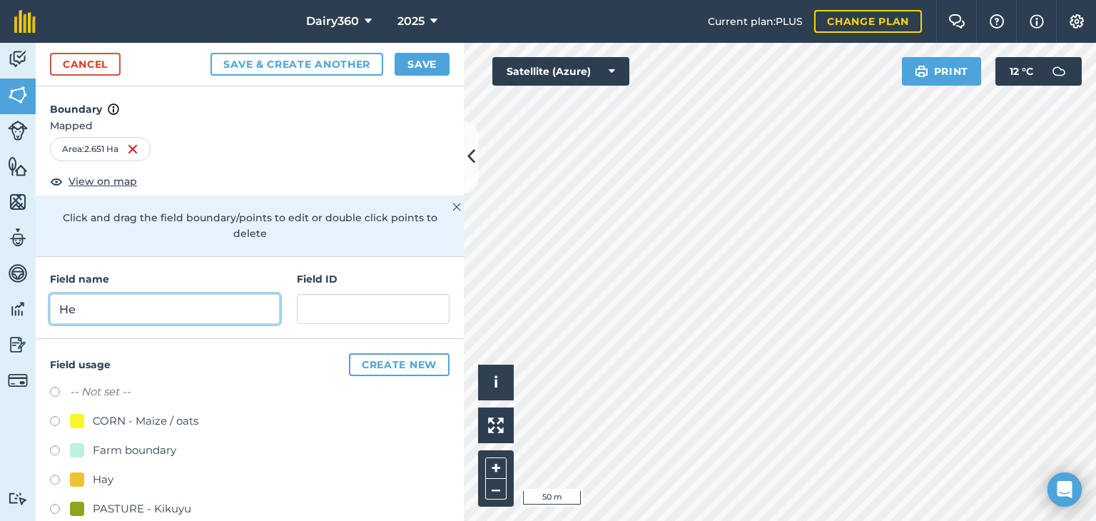
type input "H"
type input "Weaned heifer"
click at [56, 504] on label at bounding box center [60, 511] width 20 height 14
radio input "true"
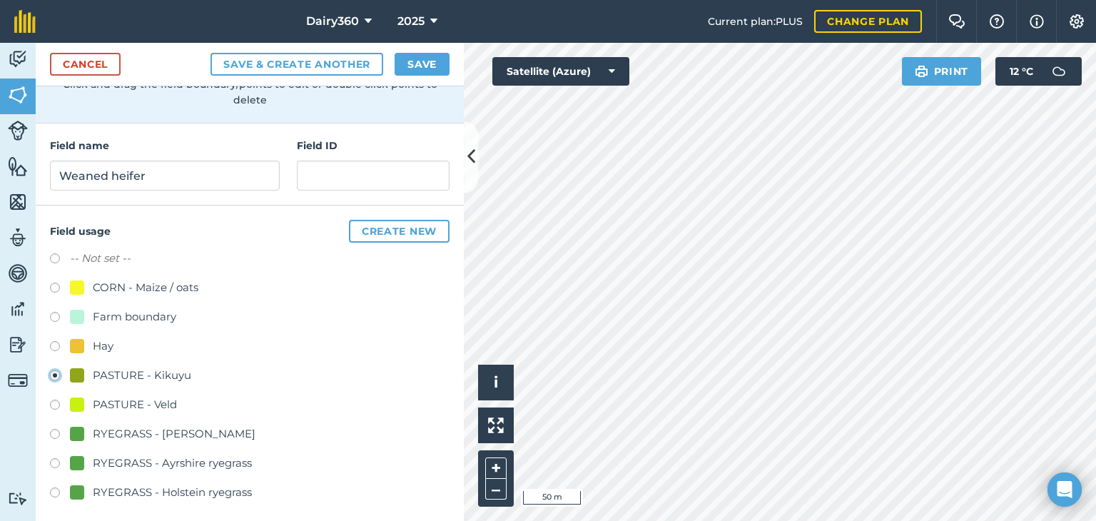
scroll to position [138, 0]
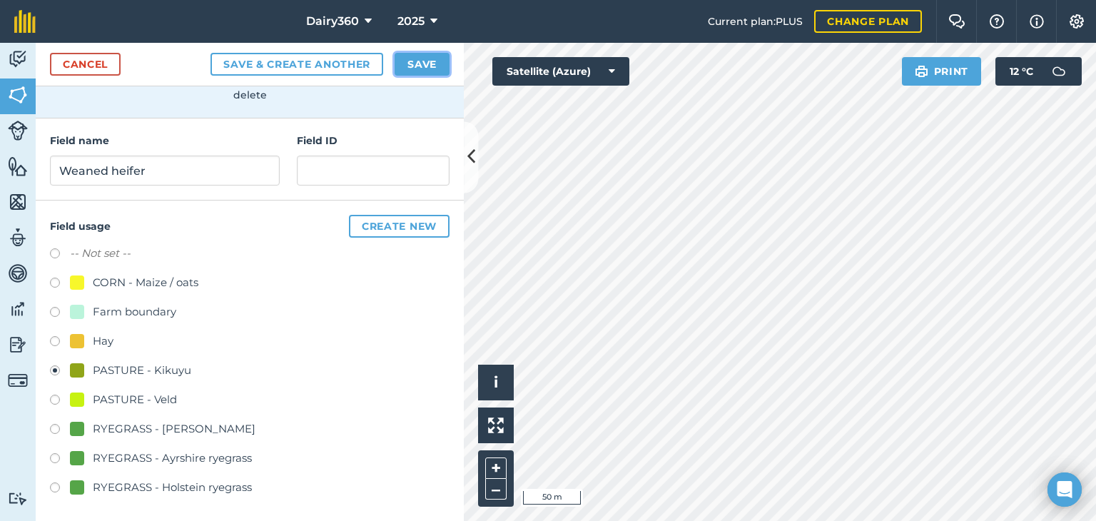
click at [412, 64] on button "Save" at bounding box center [422, 64] width 55 height 23
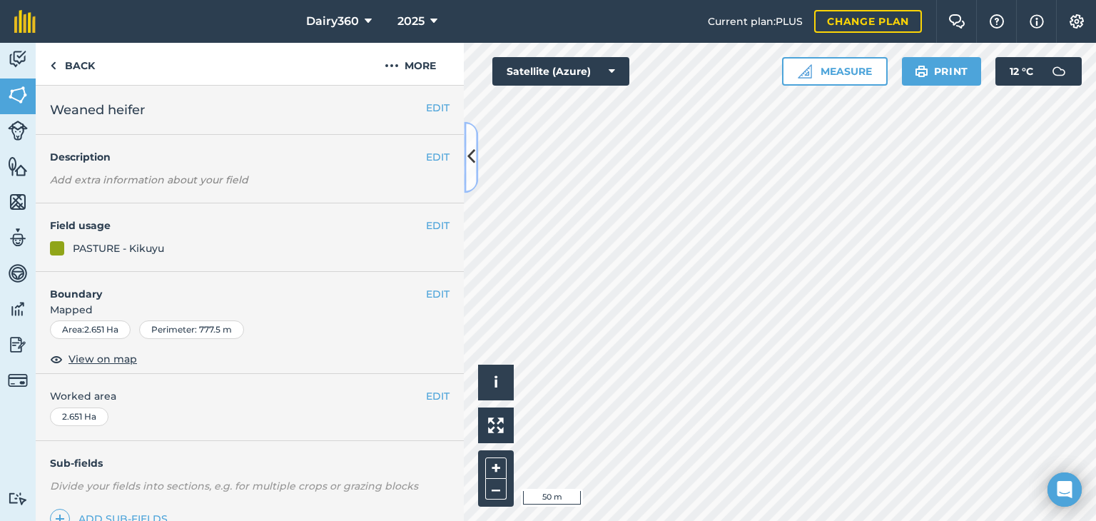
click at [471, 155] on icon at bounding box center [471, 157] width 8 height 25
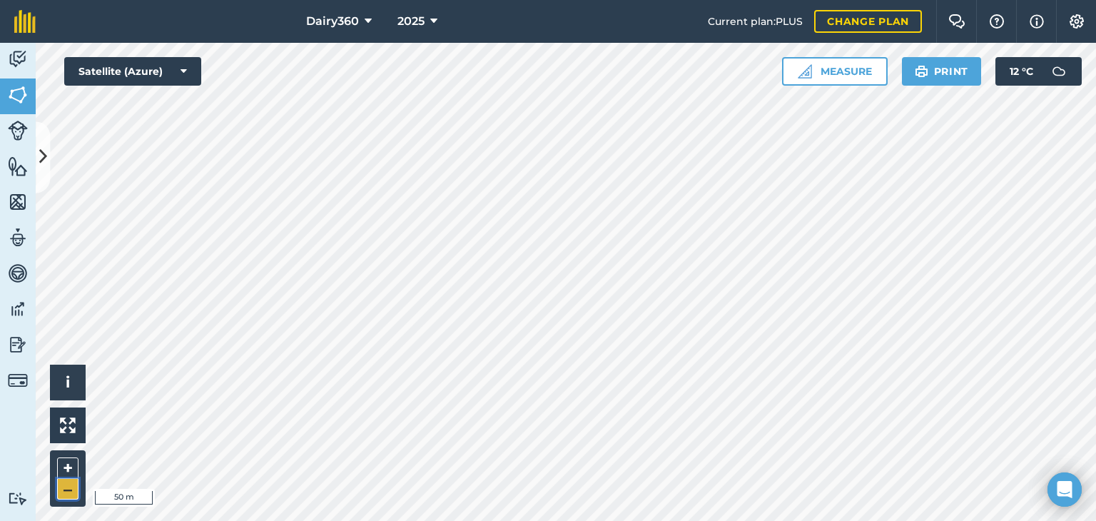
click at [71, 488] on button "–" at bounding box center [67, 489] width 21 height 21
click at [42, 155] on icon at bounding box center [43, 157] width 8 height 25
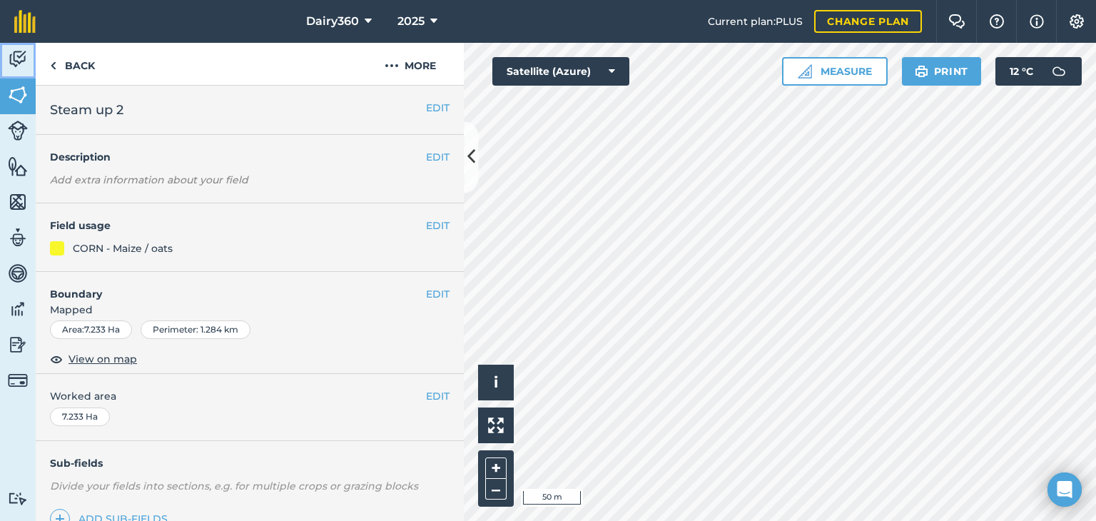
click at [16, 69] on img at bounding box center [18, 59] width 20 height 21
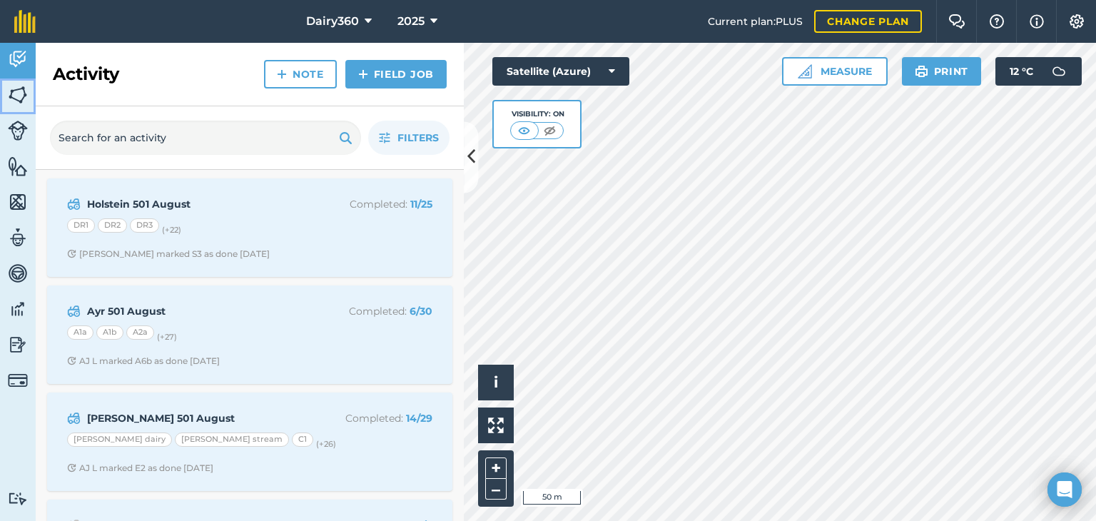
click at [11, 102] on img at bounding box center [18, 94] width 20 height 21
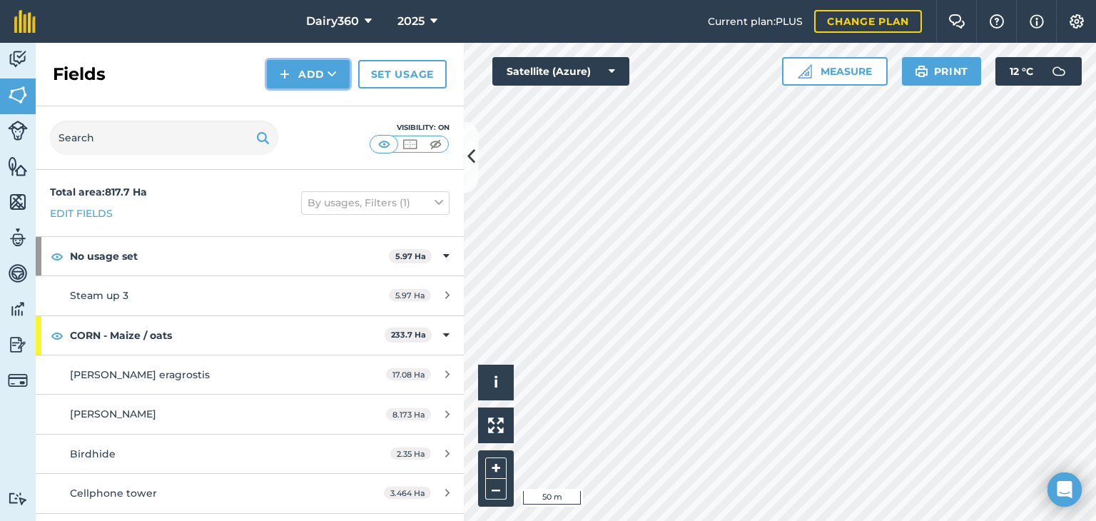
click at [286, 71] on img at bounding box center [285, 74] width 10 height 17
click at [302, 106] on link "Draw" at bounding box center [308, 106] width 78 height 31
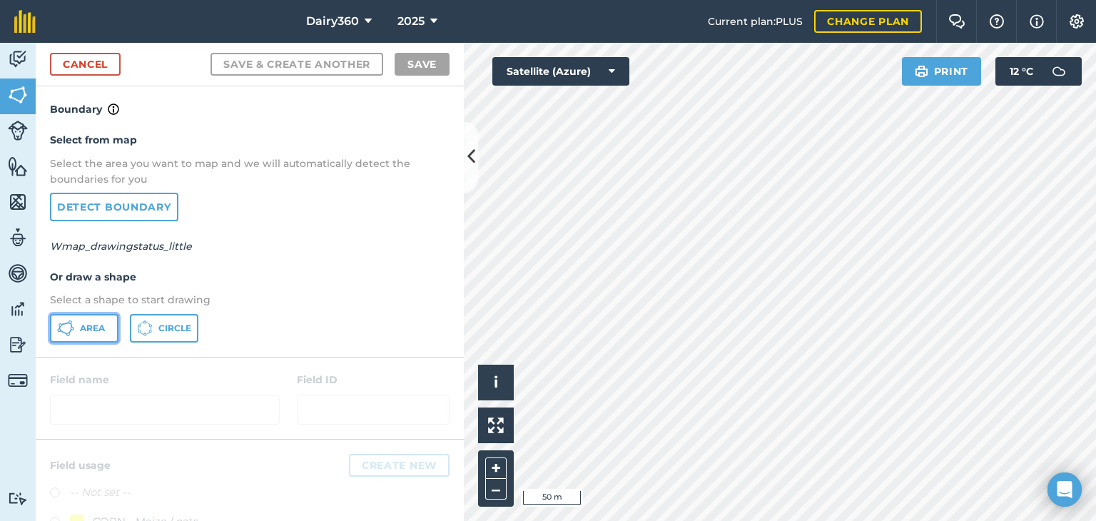
click at [80, 326] on span "Area" at bounding box center [92, 328] width 25 height 11
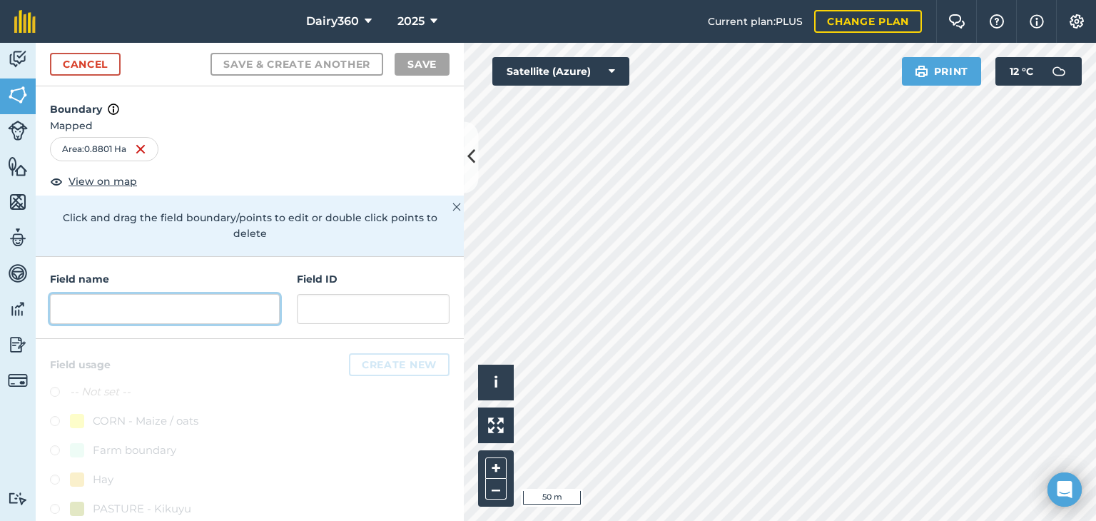
click at [88, 303] on input "text" at bounding box center [165, 309] width 230 height 30
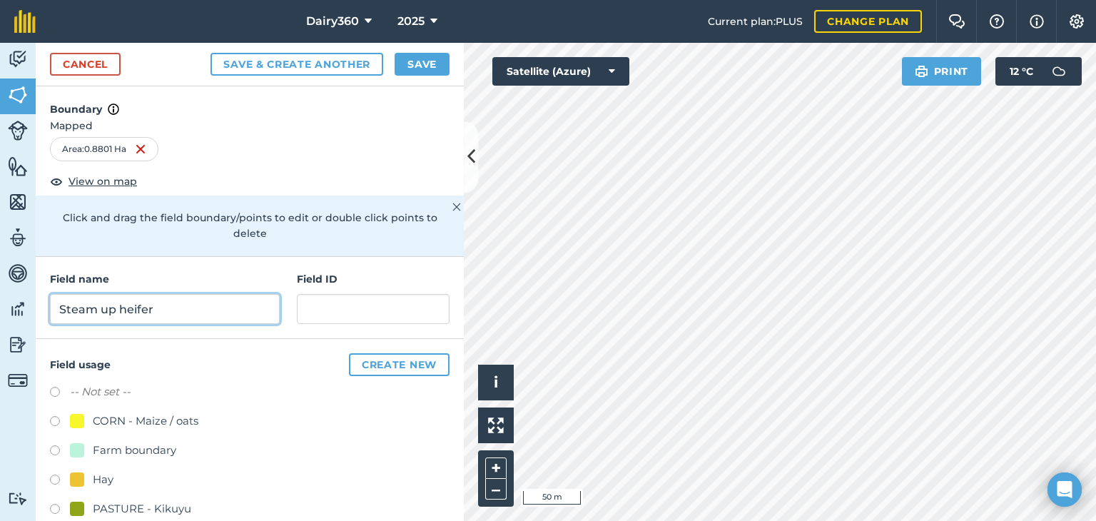
type input "Steam up heifer"
click at [53, 506] on label at bounding box center [60, 511] width 20 height 14
radio input "true"
click at [434, 62] on button "Save" at bounding box center [422, 64] width 55 height 23
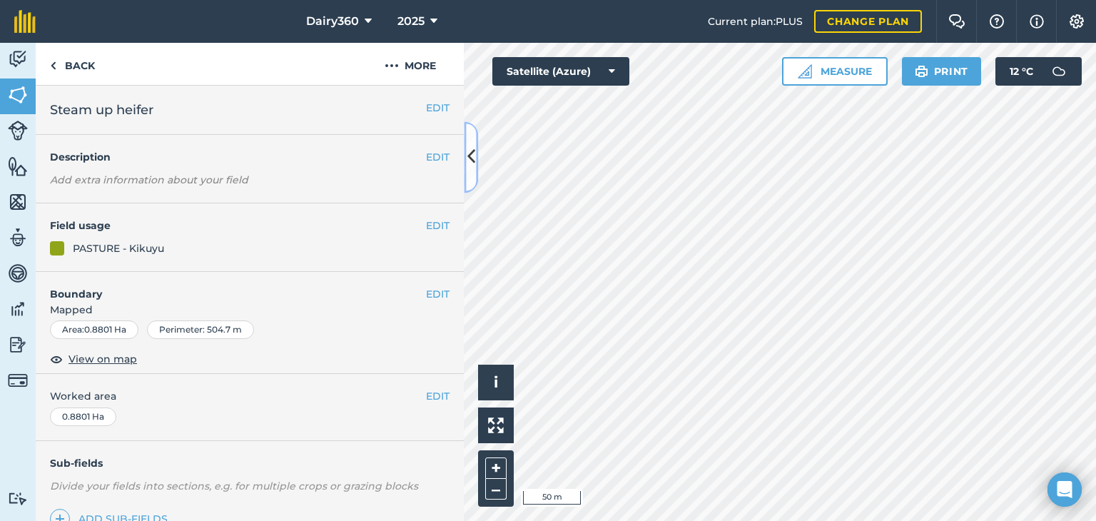
click at [475, 154] on icon at bounding box center [471, 157] width 8 height 25
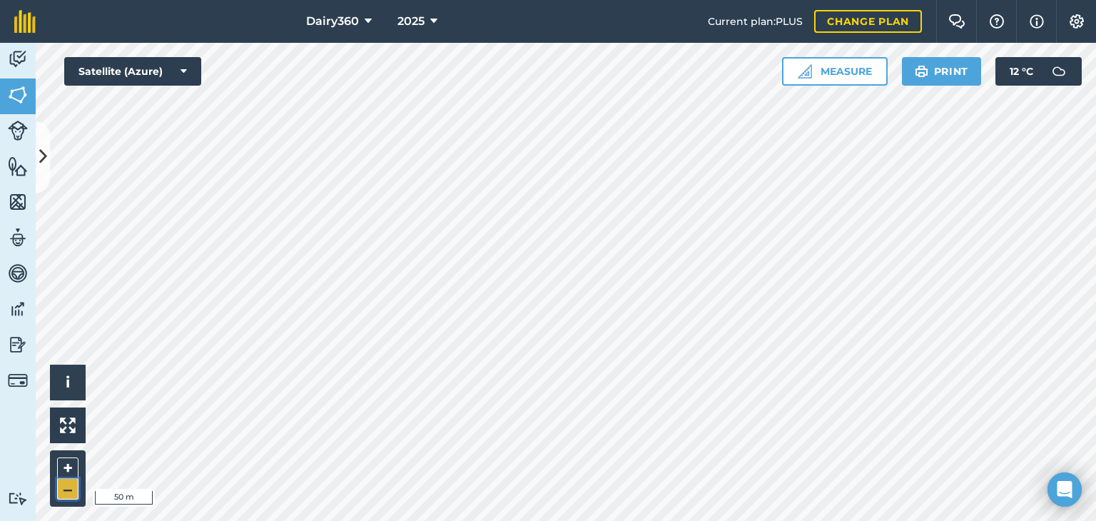
click at [61, 490] on button "–" at bounding box center [67, 489] width 21 height 21
click at [40, 156] on icon at bounding box center [43, 157] width 8 height 25
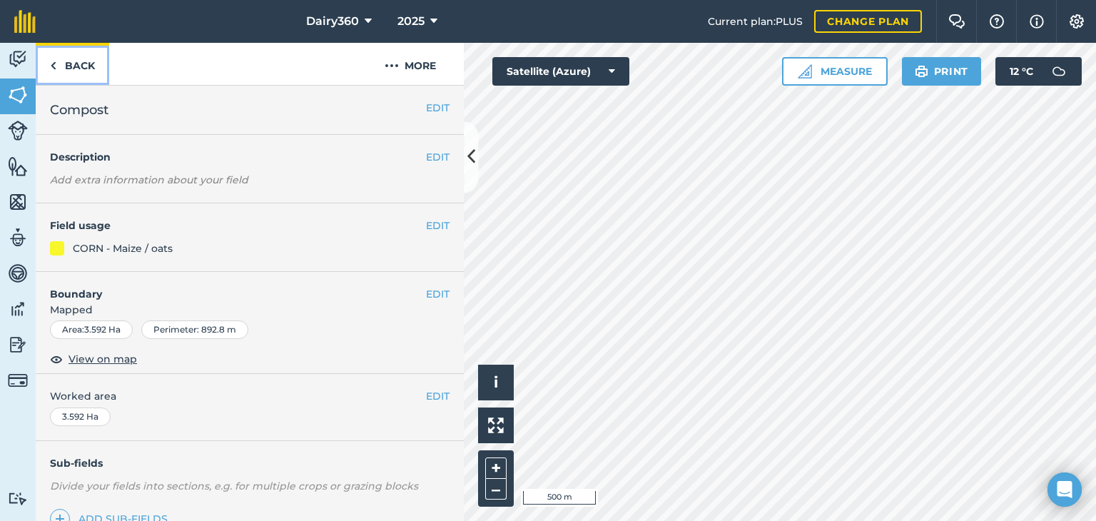
click at [54, 61] on img at bounding box center [53, 65] width 6 height 17
click at [472, 155] on icon at bounding box center [471, 157] width 8 height 25
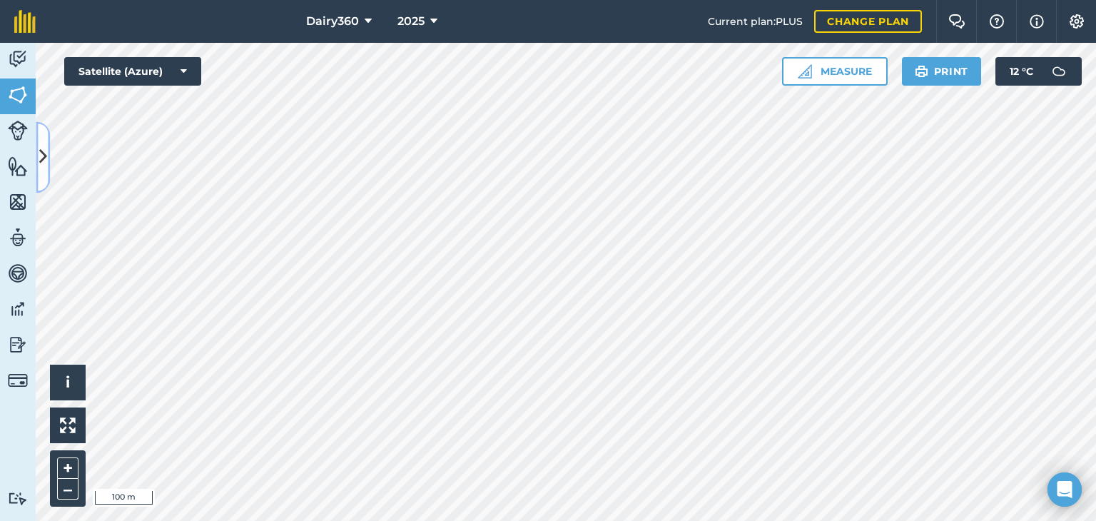
click at [43, 154] on icon at bounding box center [43, 157] width 8 height 25
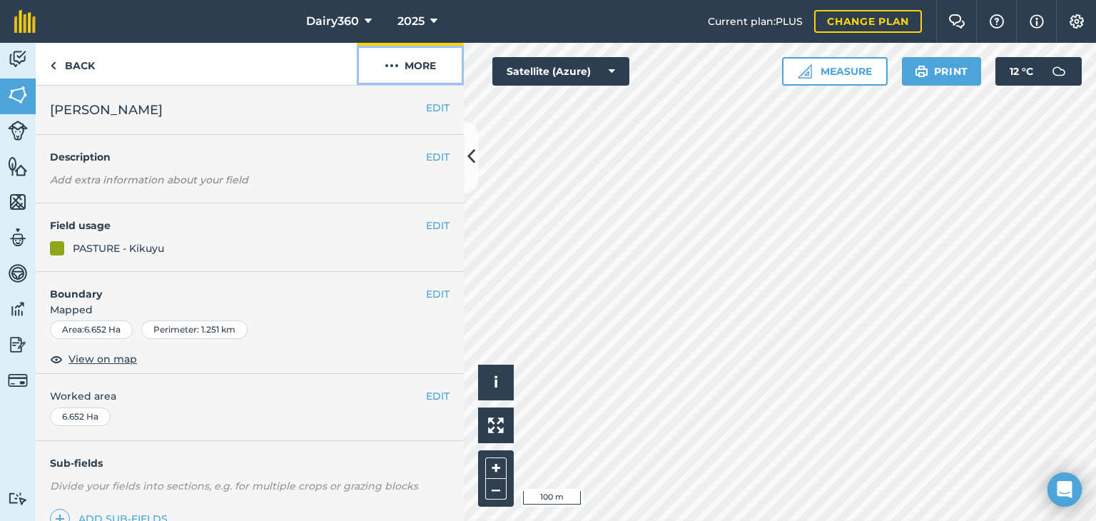
click at [391, 66] on img at bounding box center [392, 65] width 14 height 17
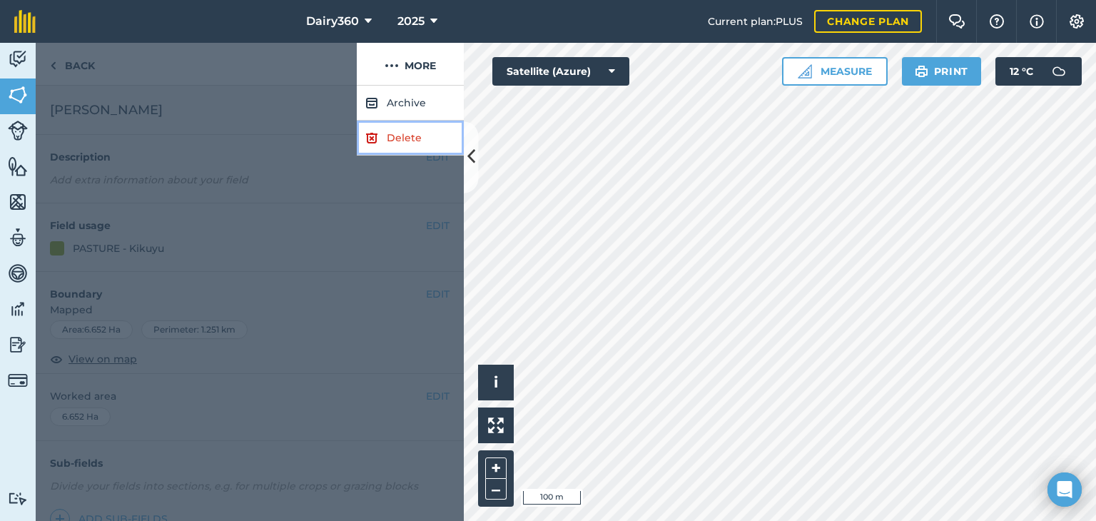
click at [375, 138] on img at bounding box center [371, 137] width 13 height 17
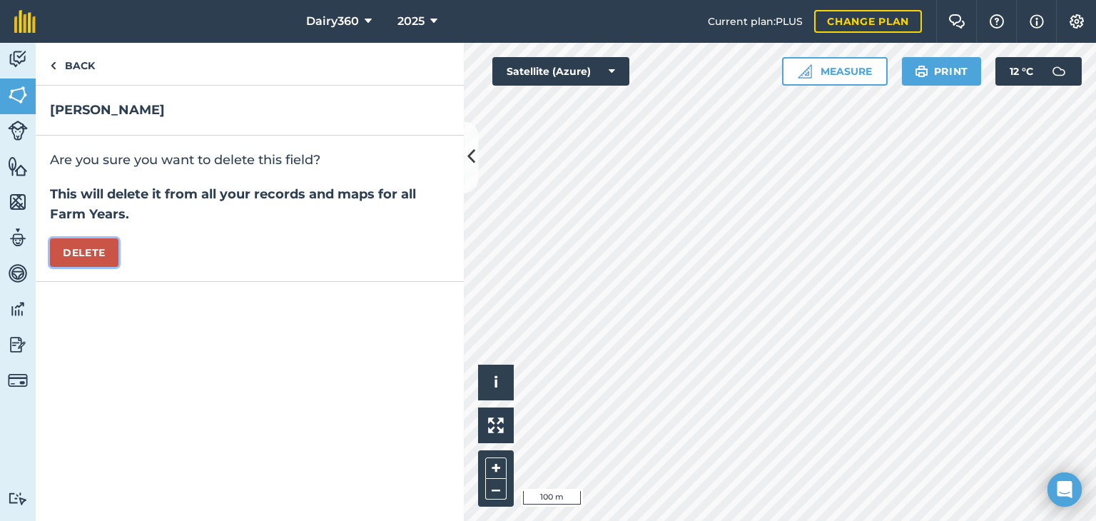
click at [107, 251] on button "Delete" at bounding box center [84, 252] width 69 height 29
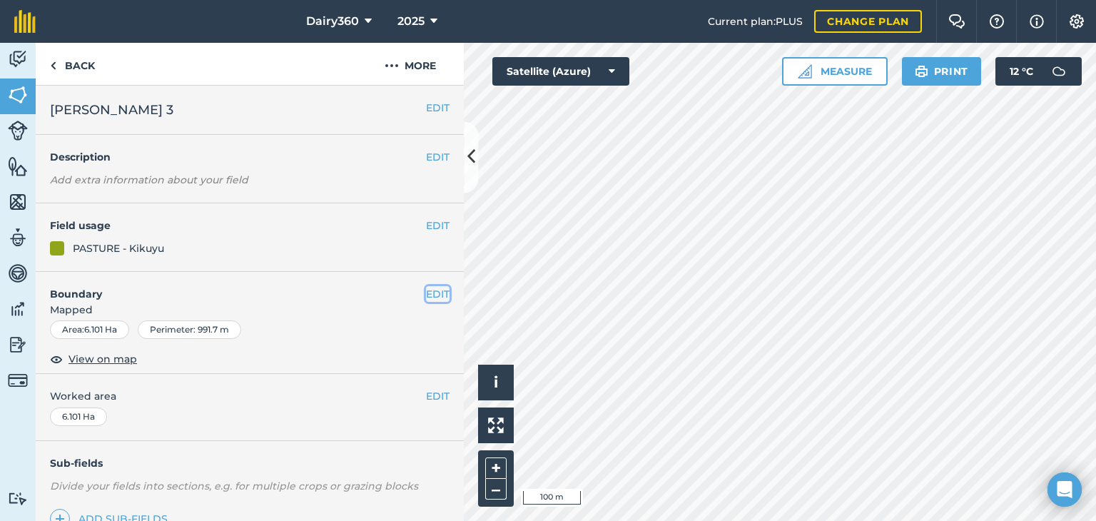
click at [426, 291] on button "EDIT" at bounding box center [438, 294] width 24 height 16
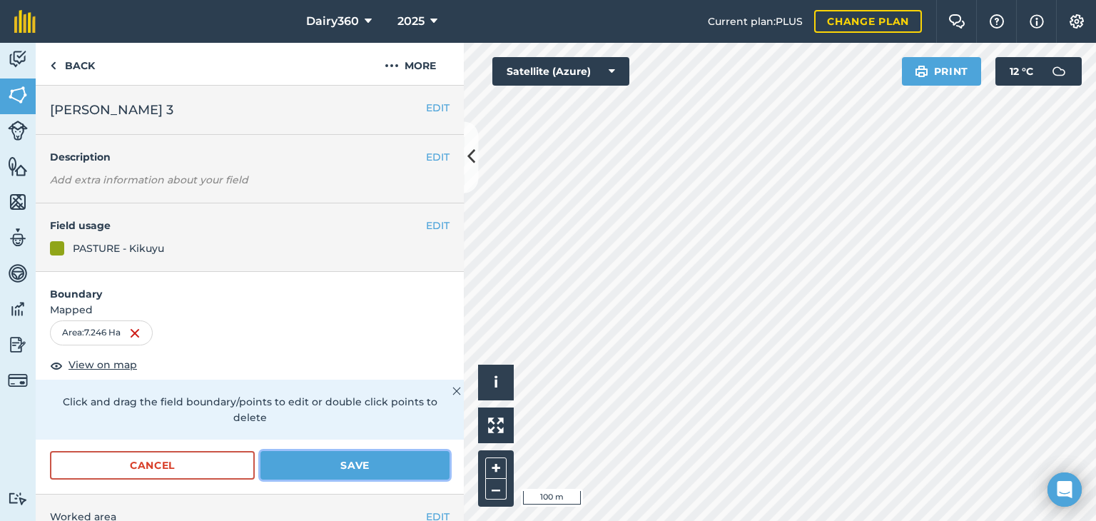
click at [315, 462] on button "Save" at bounding box center [354, 465] width 189 height 29
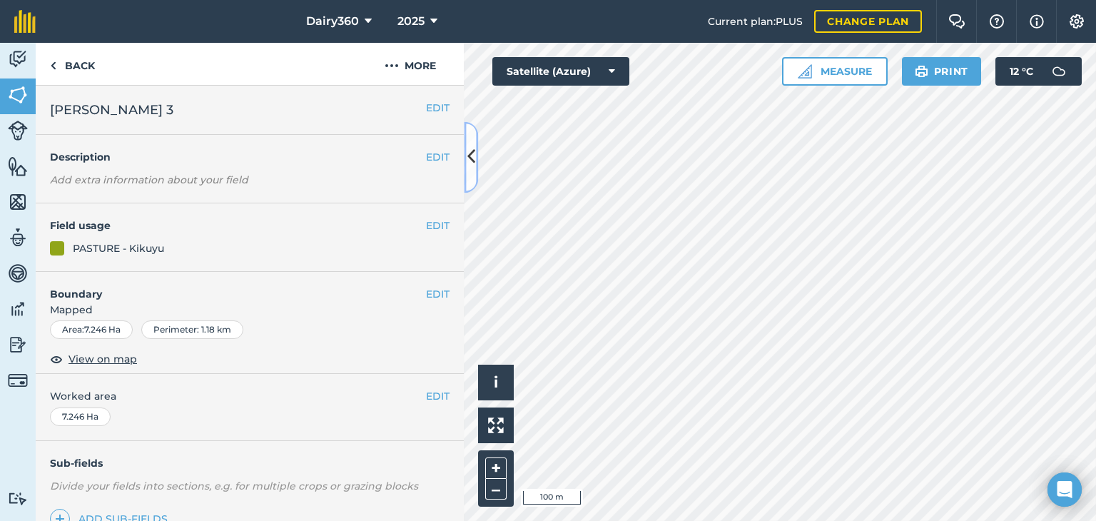
click at [477, 149] on button at bounding box center [471, 156] width 14 height 71
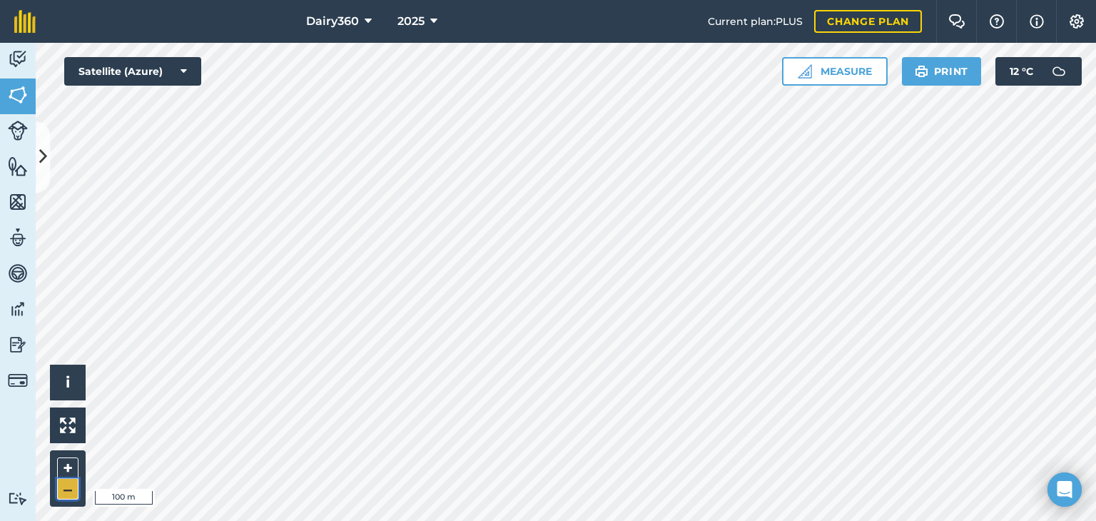
click at [71, 492] on button "–" at bounding box center [67, 489] width 21 height 21
drag, startPoint x: 81, startPoint y: 487, endPoint x: 41, endPoint y: 152, distance: 337.7
click at [41, 152] on icon at bounding box center [43, 157] width 8 height 25
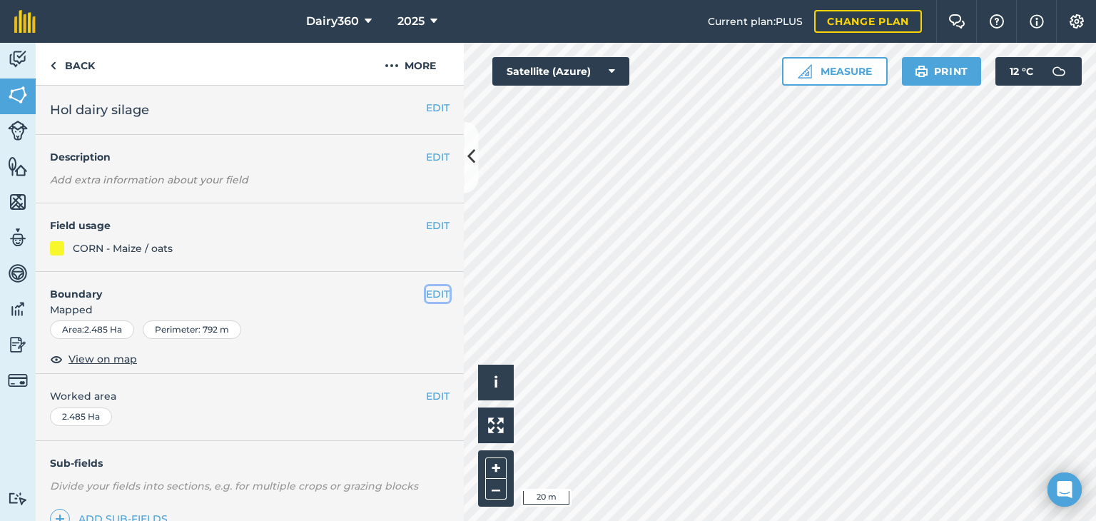
click at [428, 295] on button "EDIT" at bounding box center [438, 294] width 24 height 16
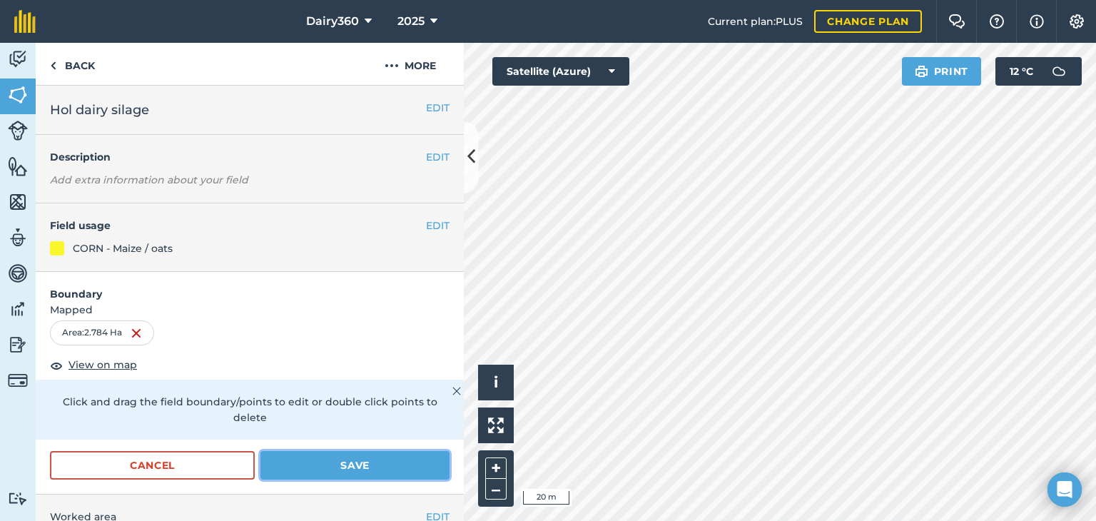
click at [379, 462] on button "Save" at bounding box center [354, 465] width 189 height 29
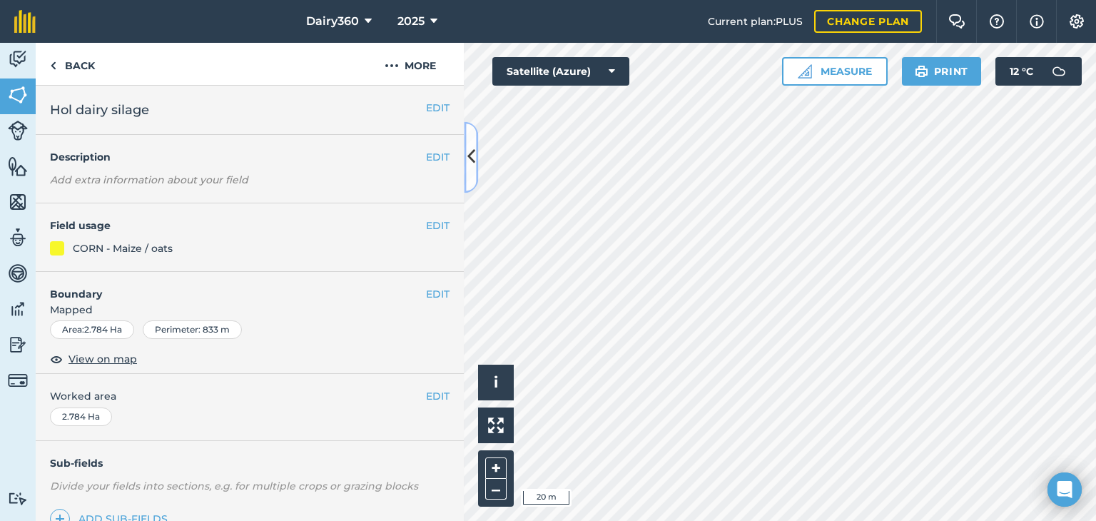
click at [471, 149] on icon at bounding box center [471, 157] width 8 height 25
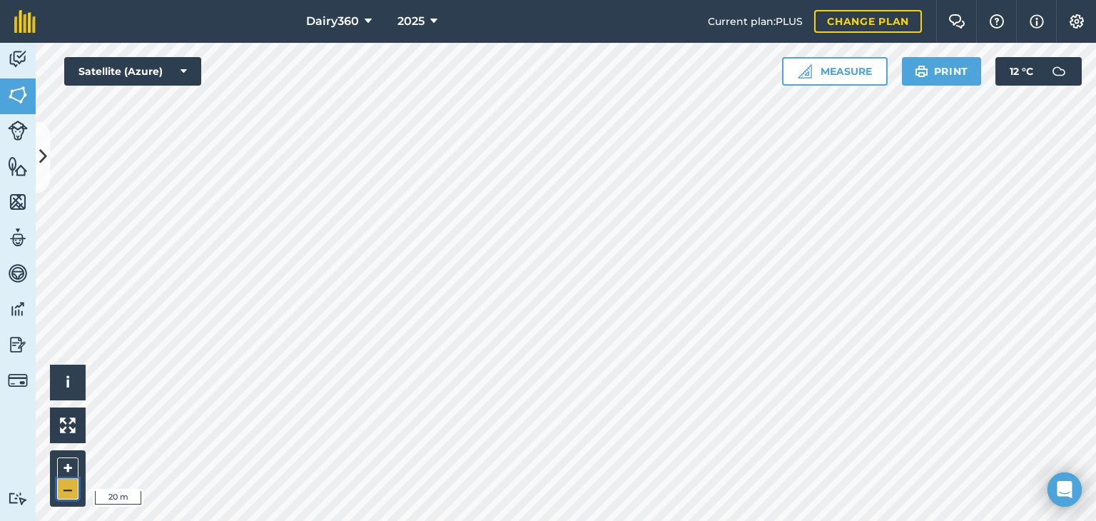
click at [71, 487] on button "–" at bounding box center [67, 489] width 21 height 21
click at [75, 486] on button "–" at bounding box center [67, 489] width 21 height 21
click at [20, 343] on img at bounding box center [18, 344] width 20 height 21
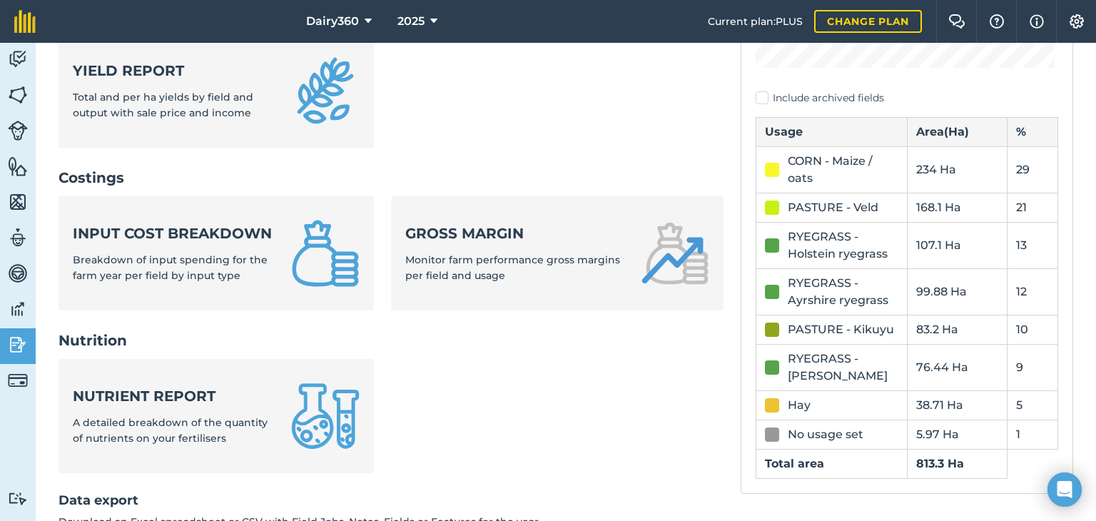
scroll to position [444, 0]
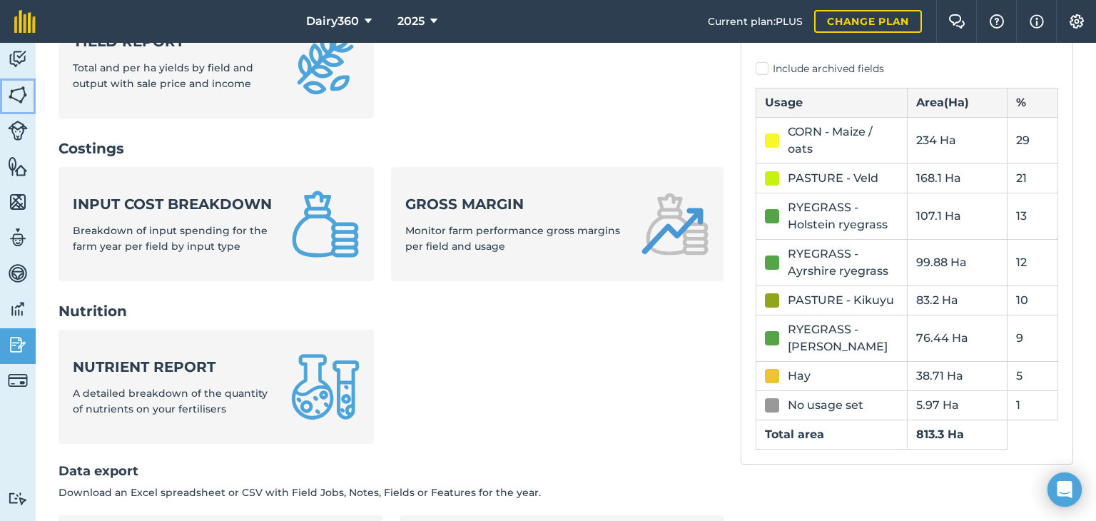
click at [16, 92] on img at bounding box center [18, 94] width 20 height 21
